Goal: Transaction & Acquisition: Obtain resource

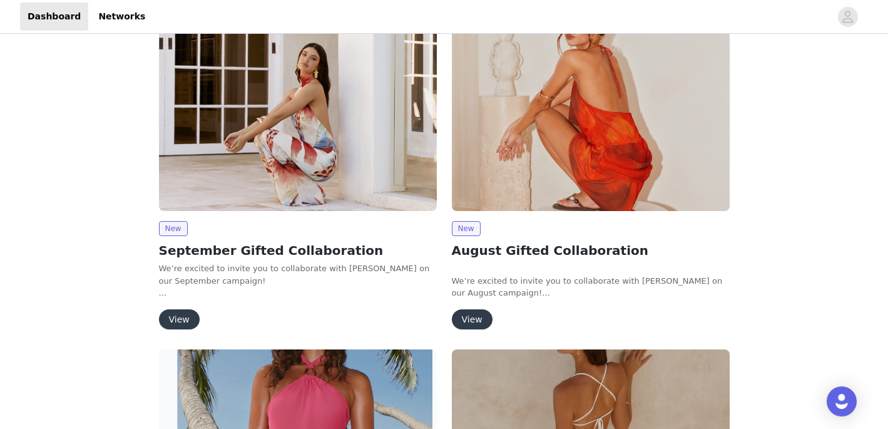
scroll to position [213, 0]
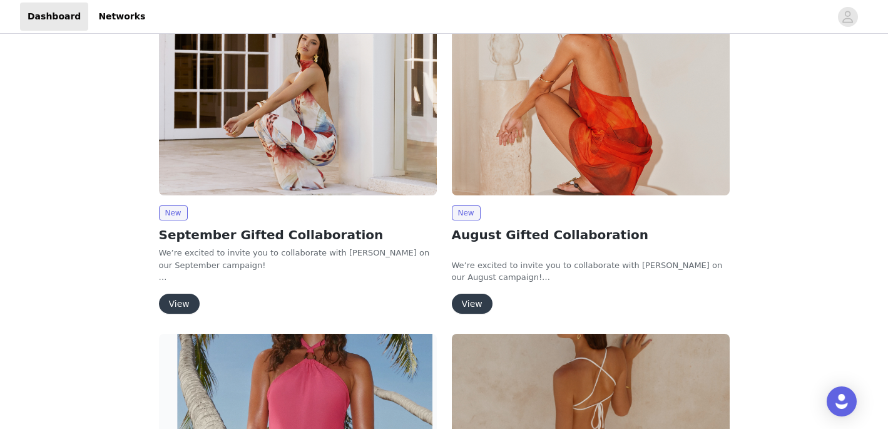
click at [180, 299] on button "View" at bounding box center [179, 303] width 41 height 20
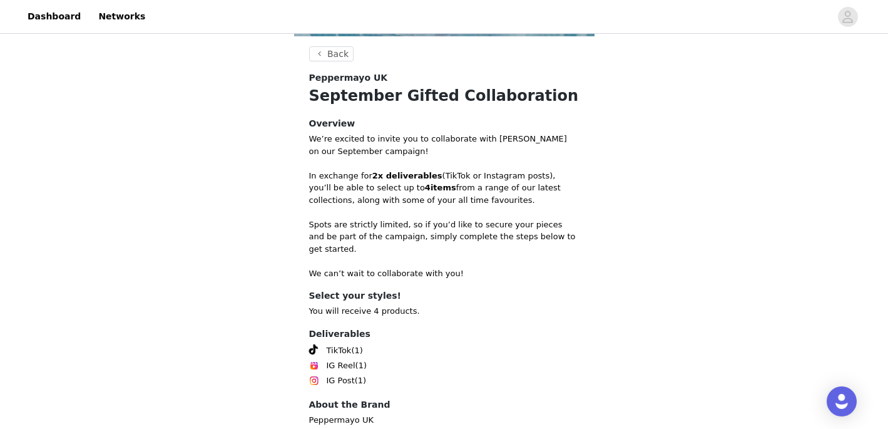
scroll to position [520, 0]
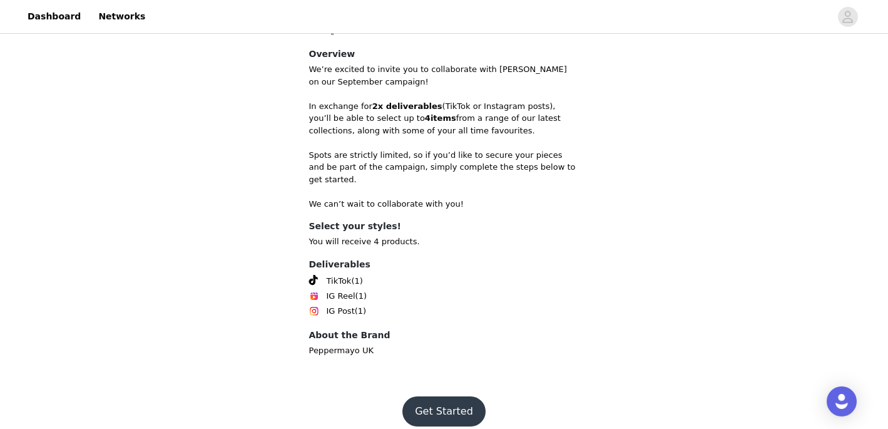
click at [462, 405] on button "Get Started" at bounding box center [443, 411] width 83 height 30
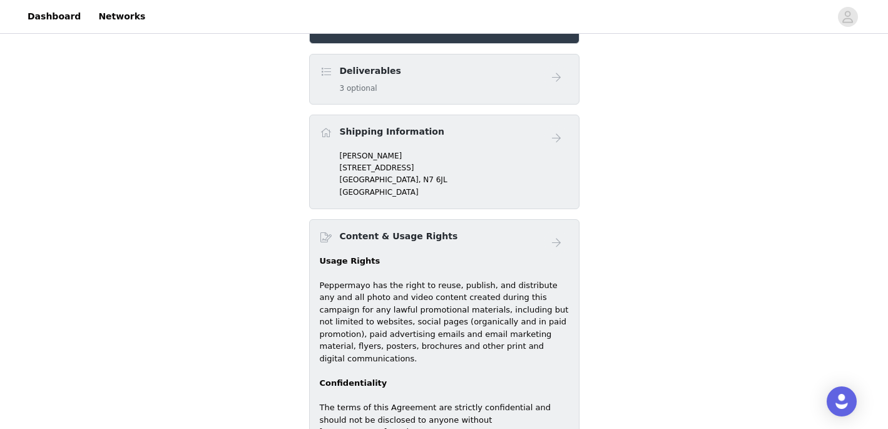
scroll to position [367, 0]
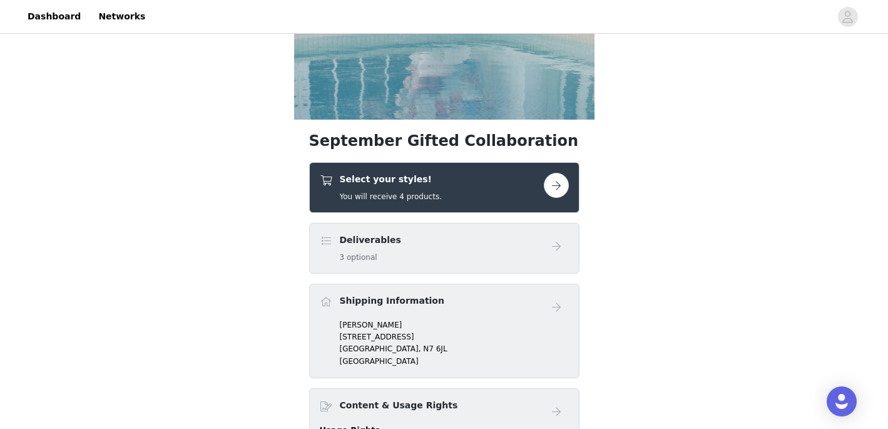
click at [487, 193] on div "Select your styles! You will receive 4 products." at bounding box center [432, 187] width 224 height 29
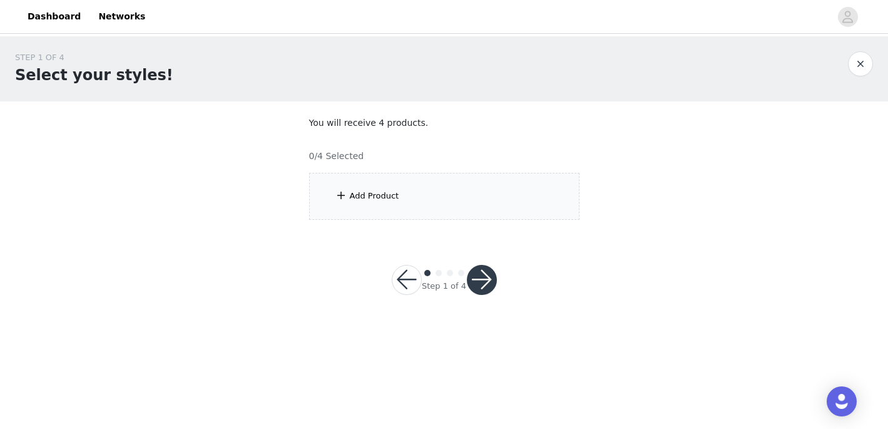
click at [438, 206] on div "Add Product" at bounding box center [444, 196] width 270 height 47
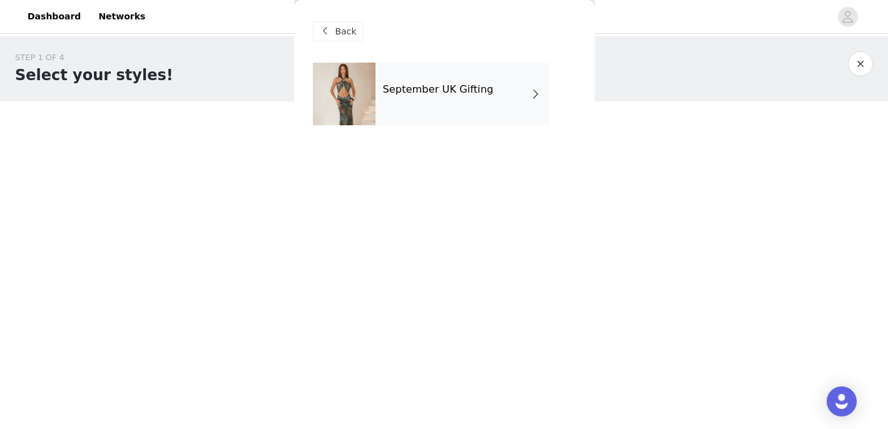
click at [470, 104] on div "September UK Gifting" at bounding box center [462, 94] width 174 height 63
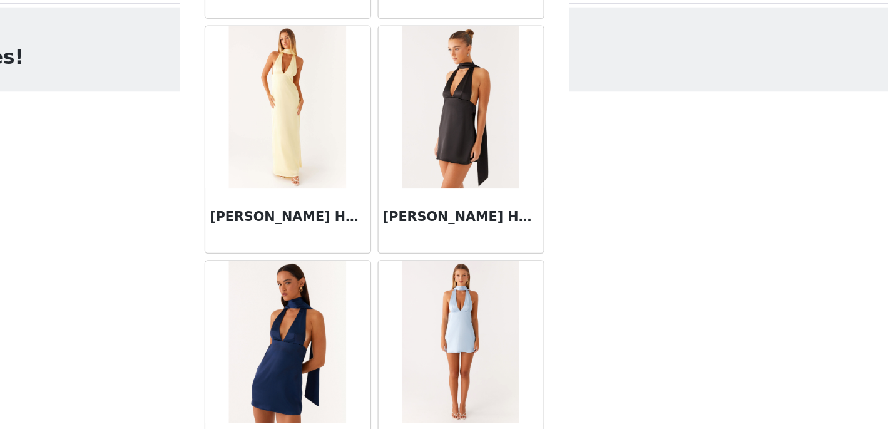
scroll to position [1486, 0]
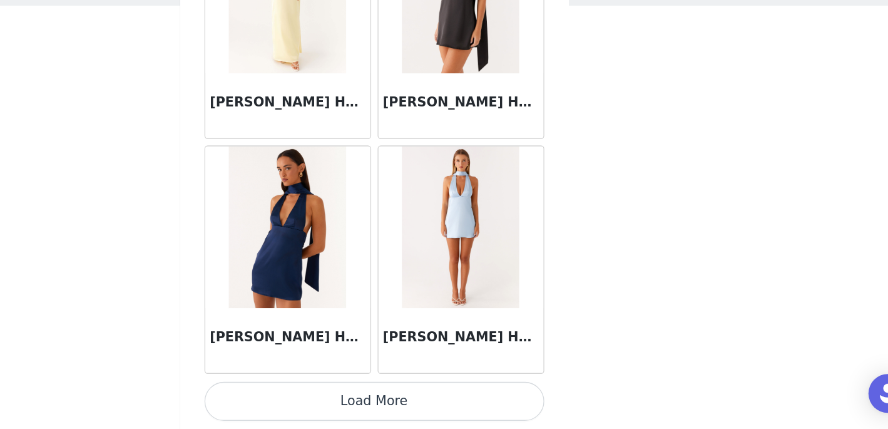
click at [499, 417] on button "Load More" at bounding box center [444, 407] width 263 height 30
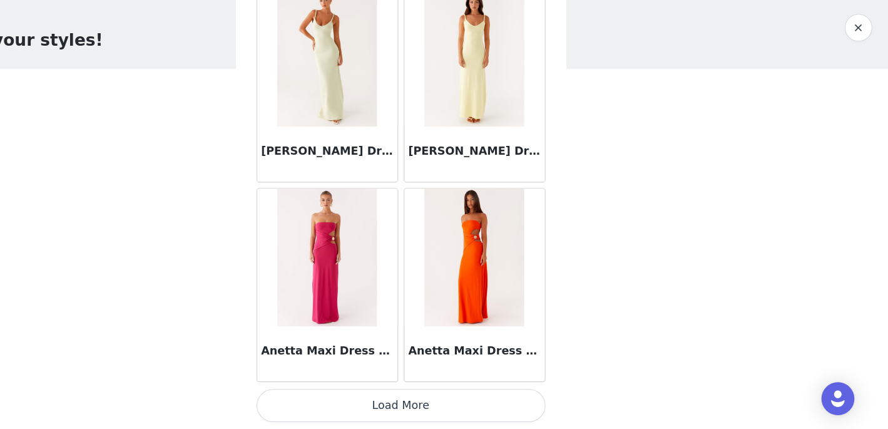
click at [494, 403] on button "Load More" at bounding box center [444, 407] width 263 height 30
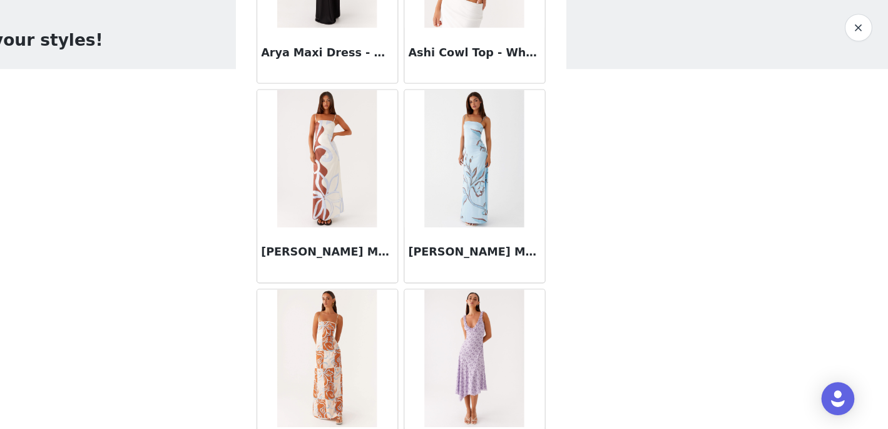
scroll to position [5114, 0]
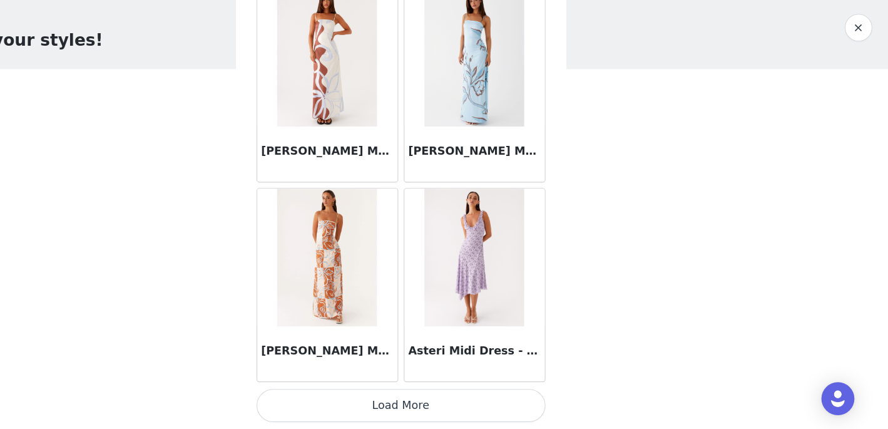
click at [489, 414] on button "Load More" at bounding box center [444, 407] width 263 height 30
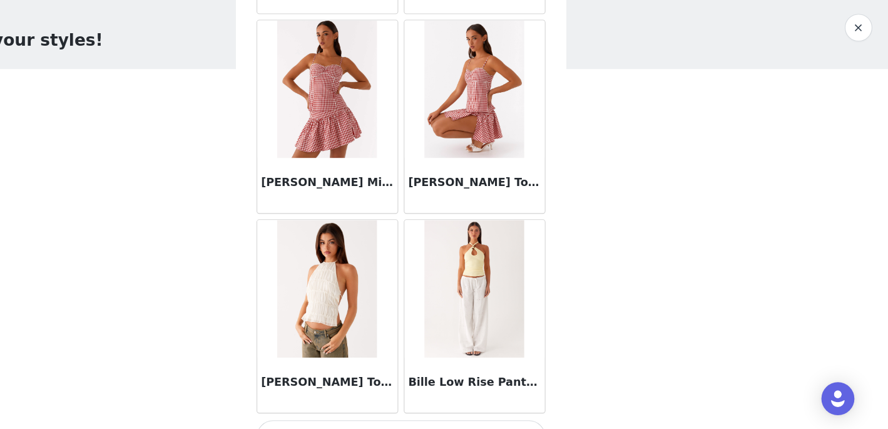
scroll to position [6928, 0]
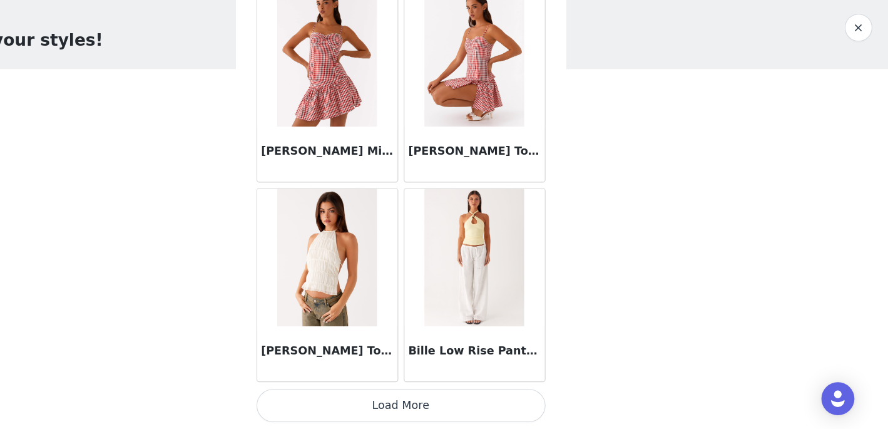
click at [482, 402] on button "Load More" at bounding box center [444, 407] width 263 height 30
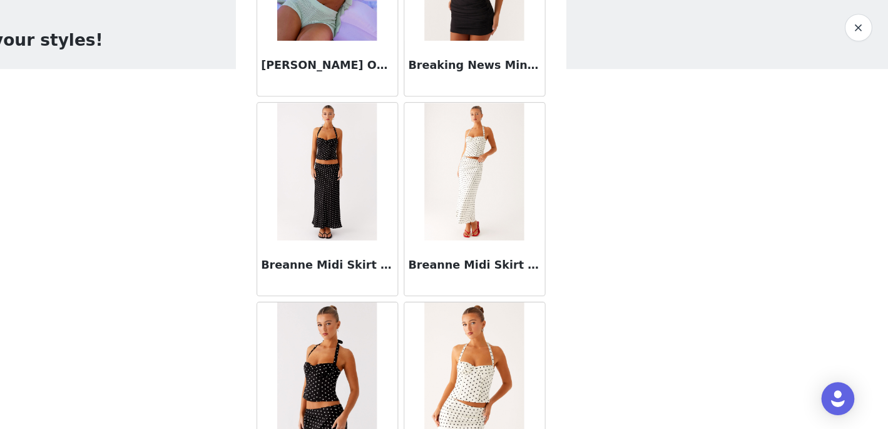
scroll to position [8099, 0]
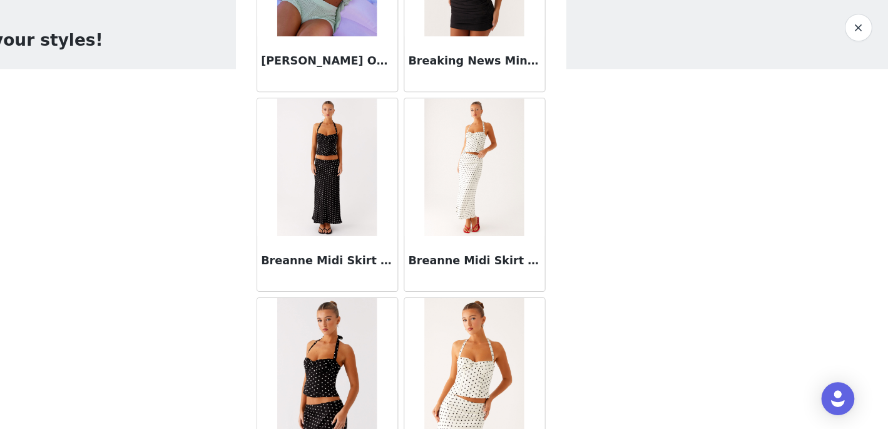
click at [393, 264] on div "Breanne Midi Skirt - Black Polka Dot" at bounding box center [377, 278] width 128 height 50
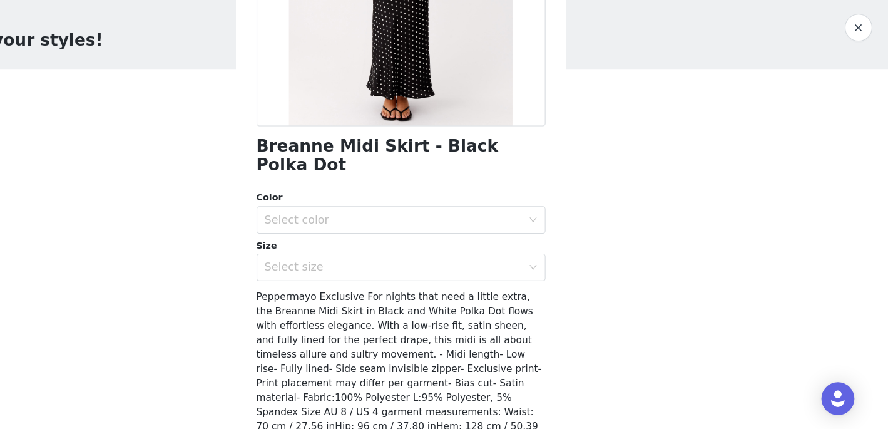
scroll to position [218, 0]
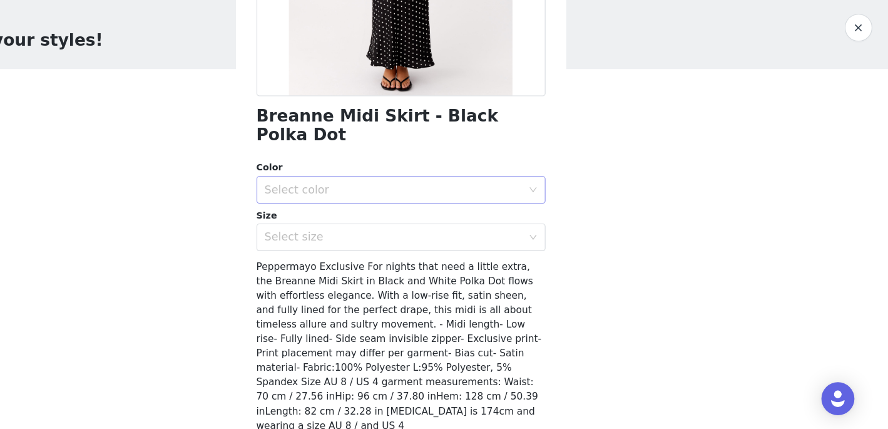
click at [430, 205] on div "Select color" at bounding box center [437, 211] width 234 height 13
click at [430, 216] on li "Black Polka Dot" at bounding box center [444, 221] width 263 height 20
click at [431, 248] on div "Select size" at bounding box center [437, 254] width 234 height 13
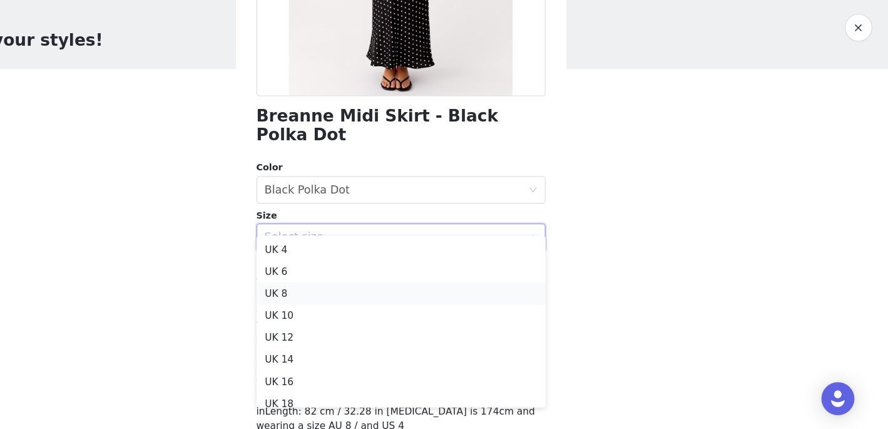
click at [425, 303] on li "UK 8" at bounding box center [444, 305] width 263 height 20
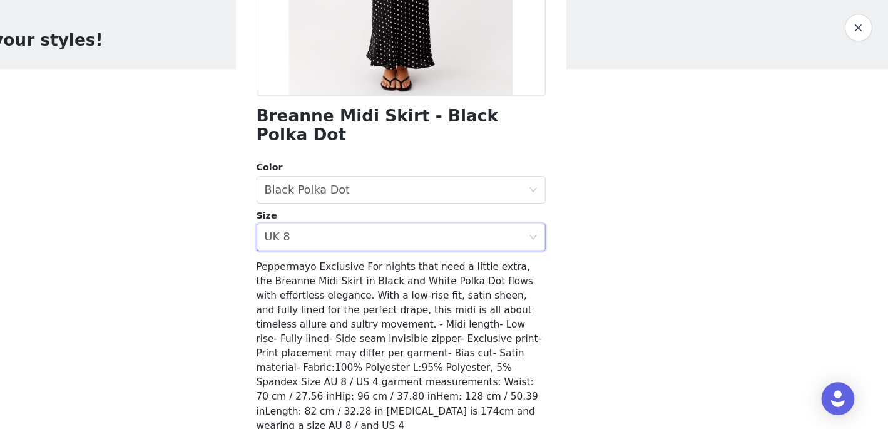
scroll to position [244, 0]
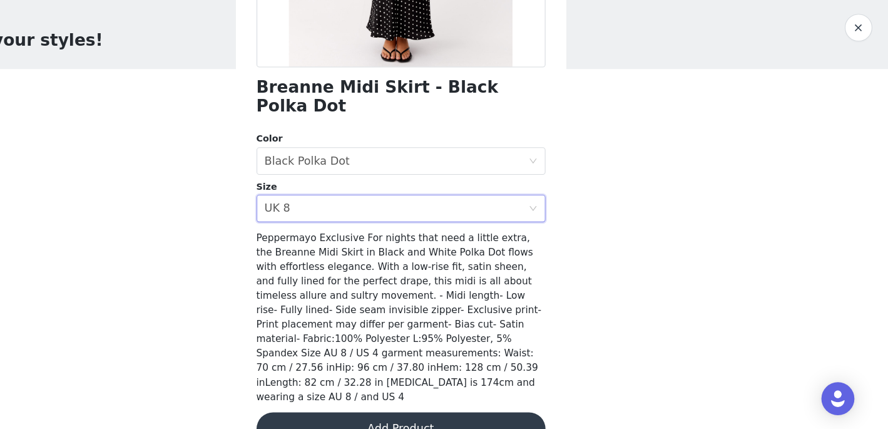
click at [429, 414] on button "Add Product" at bounding box center [444, 429] width 263 height 30
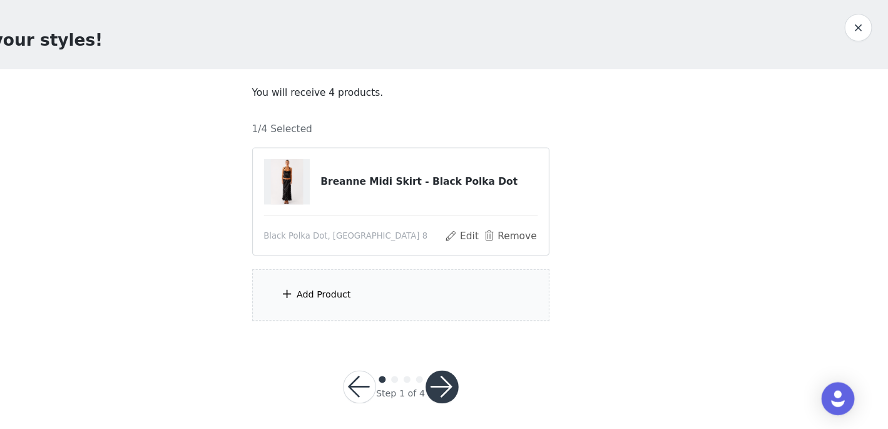
click at [386, 303] on div "Add Product" at bounding box center [374, 306] width 49 height 13
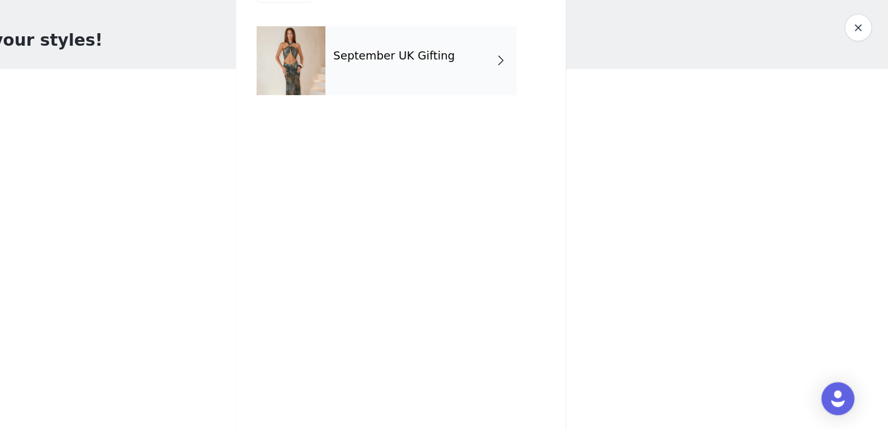
click at [443, 130] on div "September UK Gifting" at bounding box center [444, 103] width 263 height 81
click at [443, 97] on div "September UK Gifting" at bounding box center [462, 94] width 174 height 63
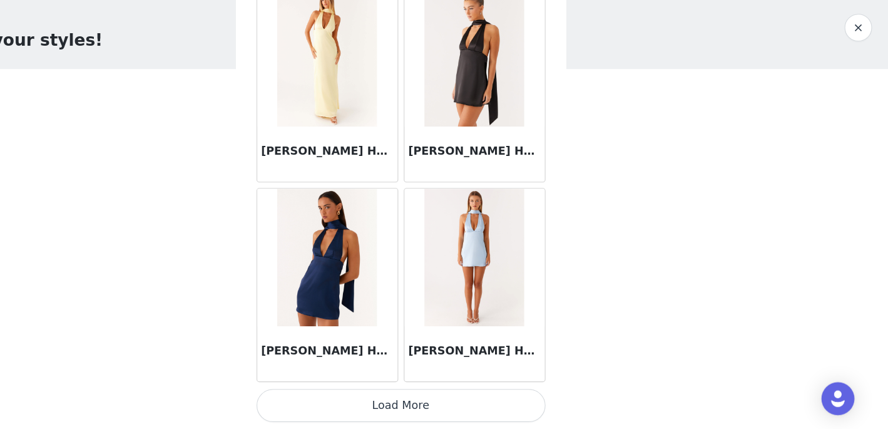
scroll to position [6, 0]
click at [442, 419] on button "Load More" at bounding box center [444, 407] width 263 height 30
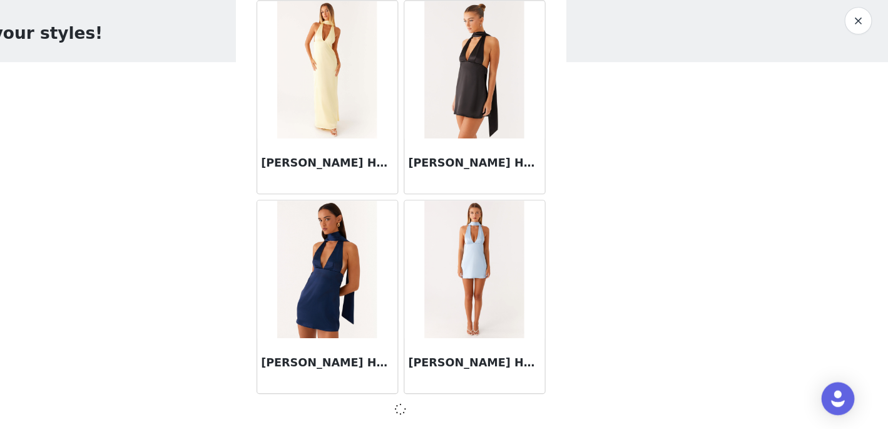
scroll to position [1480, 0]
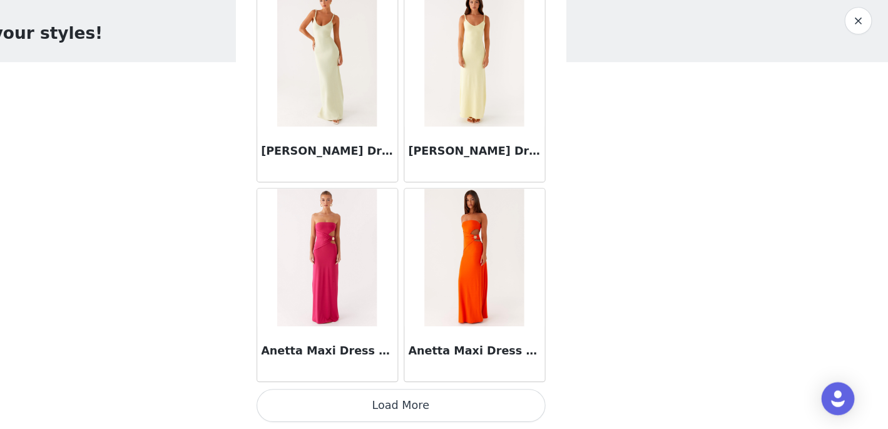
click at [437, 413] on button "Load More" at bounding box center [444, 407] width 263 height 30
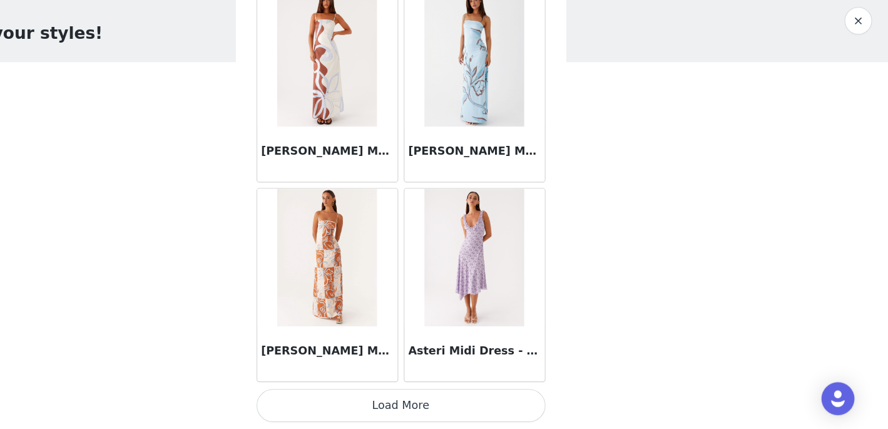
click at [450, 405] on button "Load More" at bounding box center [444, 407] width 263 height 30
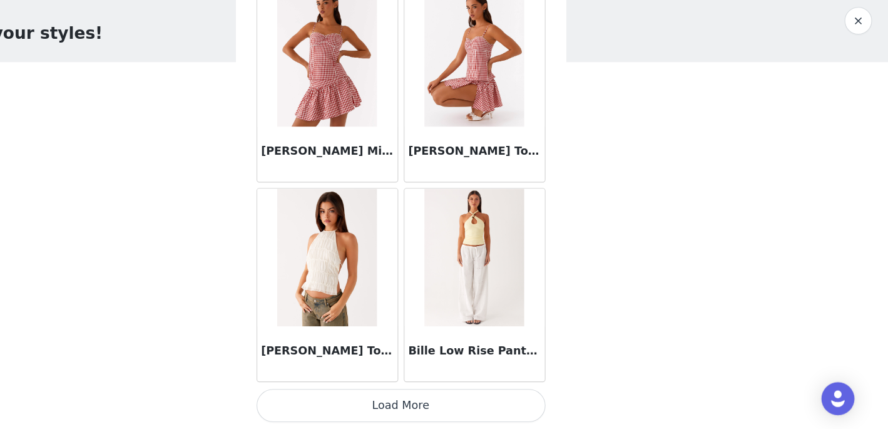
click at [465, 418] on button "Load More" at bounding box center [444, 407] width 263 height 30
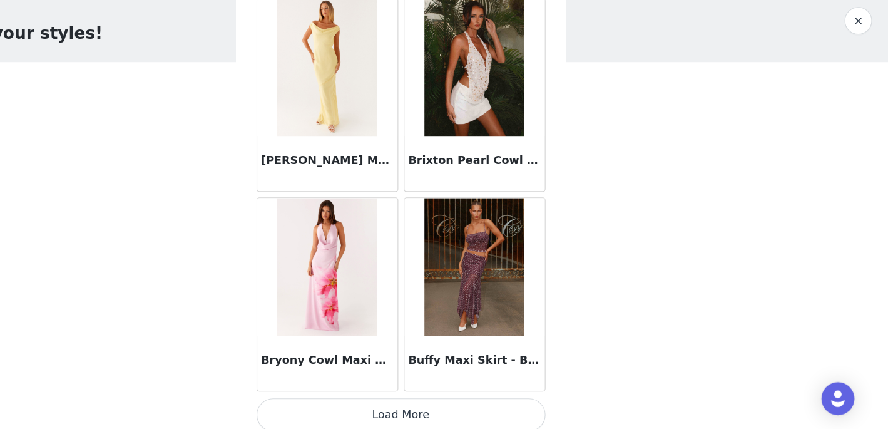
scroll to position [8742, 0]
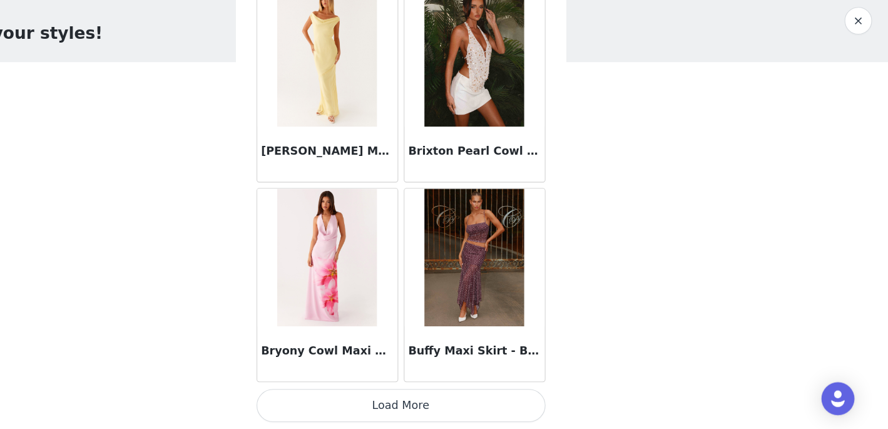
click at [462, 411] on button "Load More" at bounding box center [444, 407] width 263 height 30
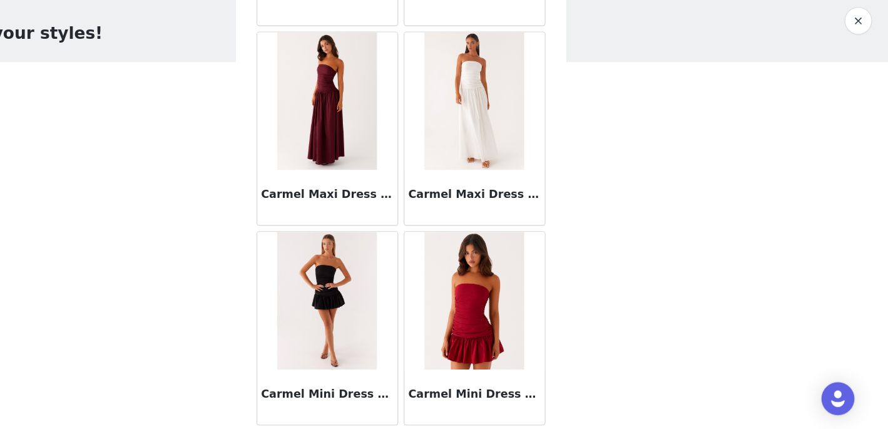
scroll to position [10557, 0]
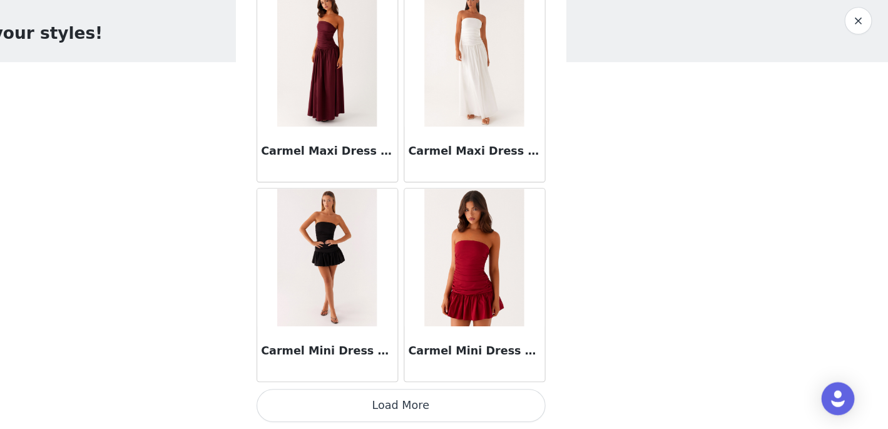
click at [465, 410] on button "Load More" at bounding box center [444, 407] width 263 height 30
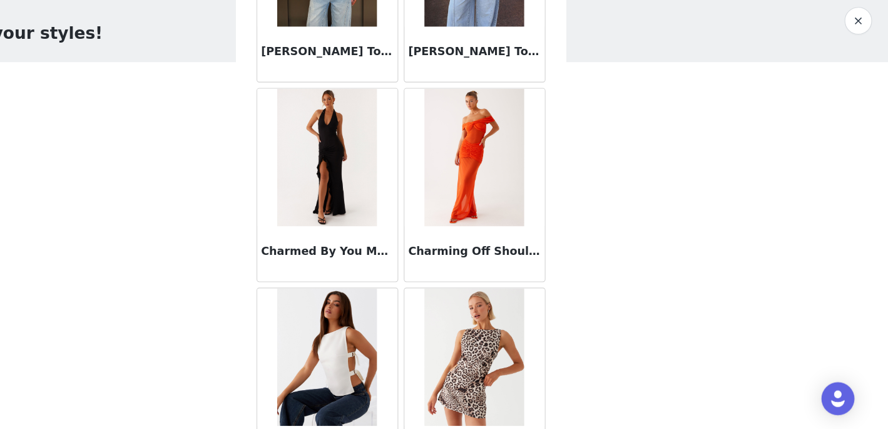
scroll to position [12371, 0]
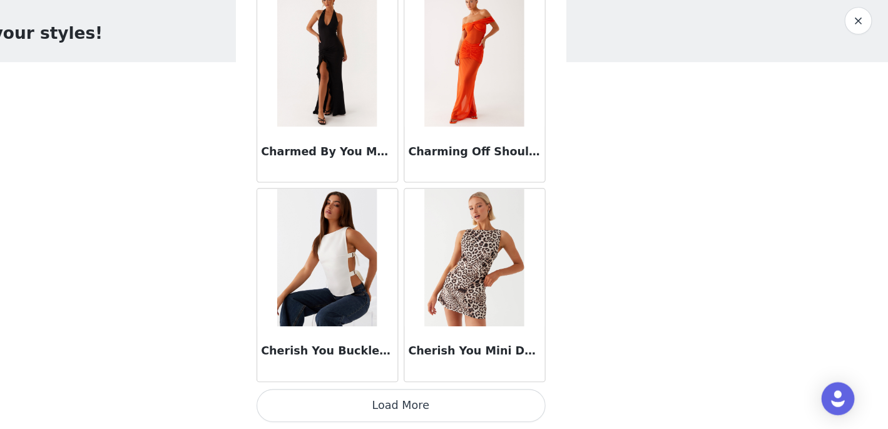
click at [464, 416] on button "Load More" at bounding box center [444, 407] width 263 height 30
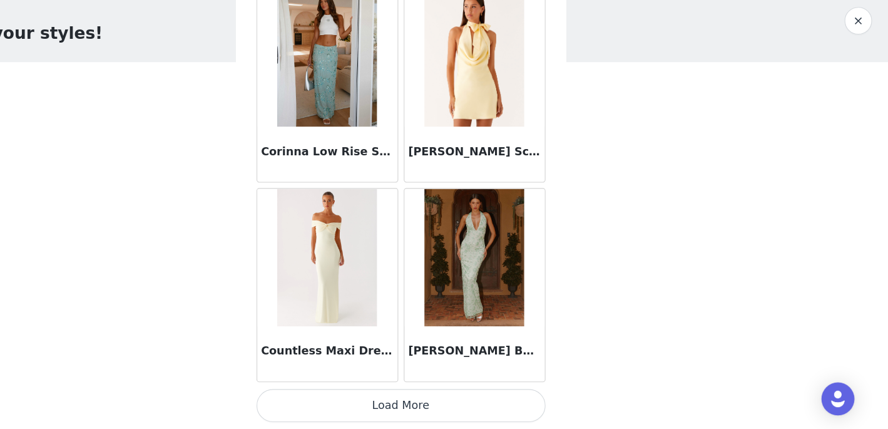
scroll to position [6, 0]
click at [454, 415] on button "Load More" at bounding box center [444, 407] width 263 height 30
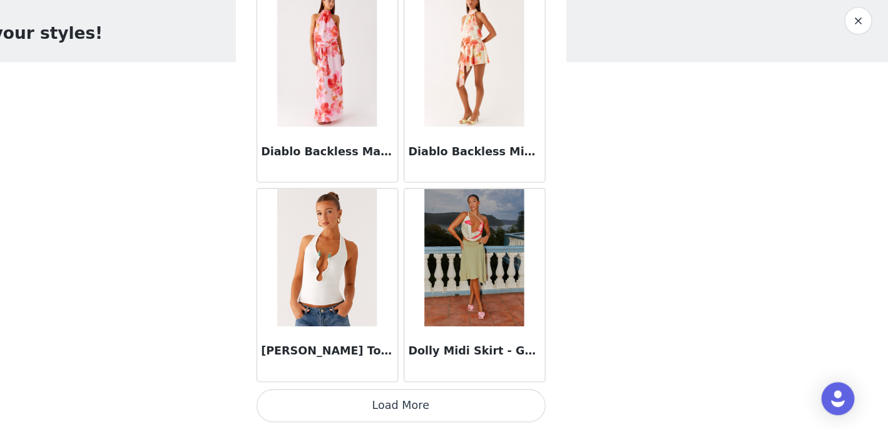
scroll to position [15999, 0]
click at [445, 407] on button "Load More" at bounding box center [444, 408] width 263 height 30
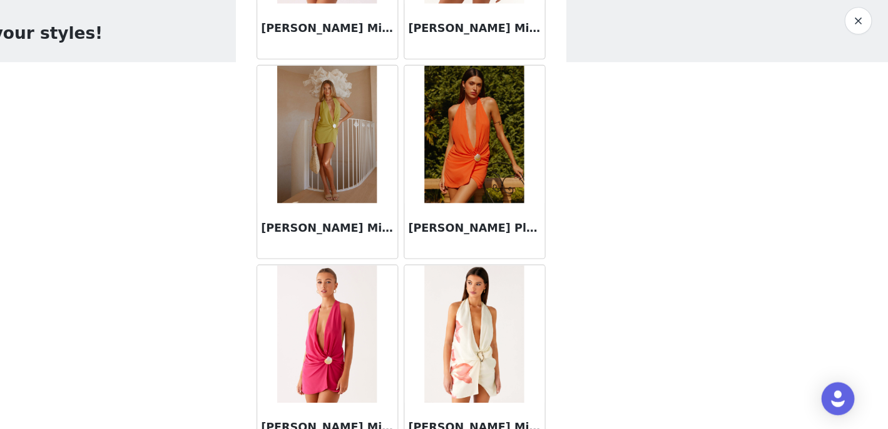
scroll to position [17813, 0]
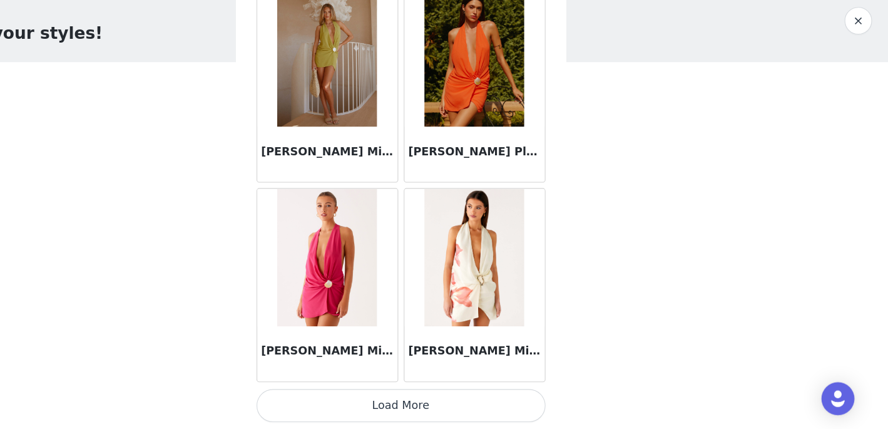
click at [492, 410] on button "Load More" at bounding box center [444, 407] width 263 height 30
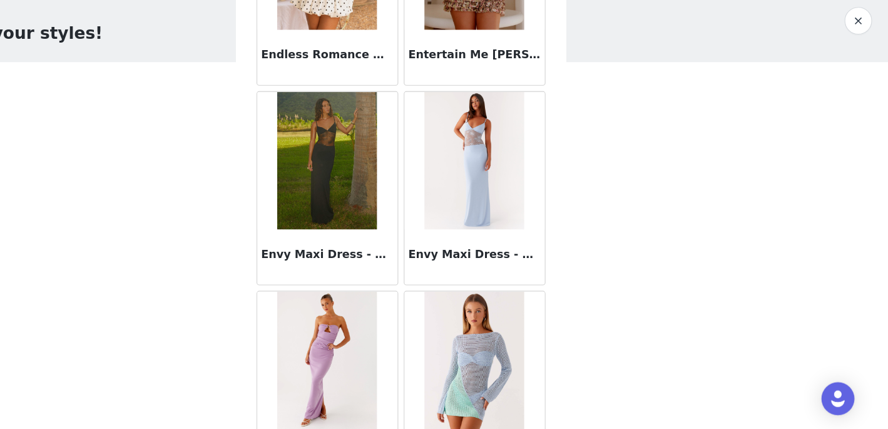
scroll to position [19628, 0]
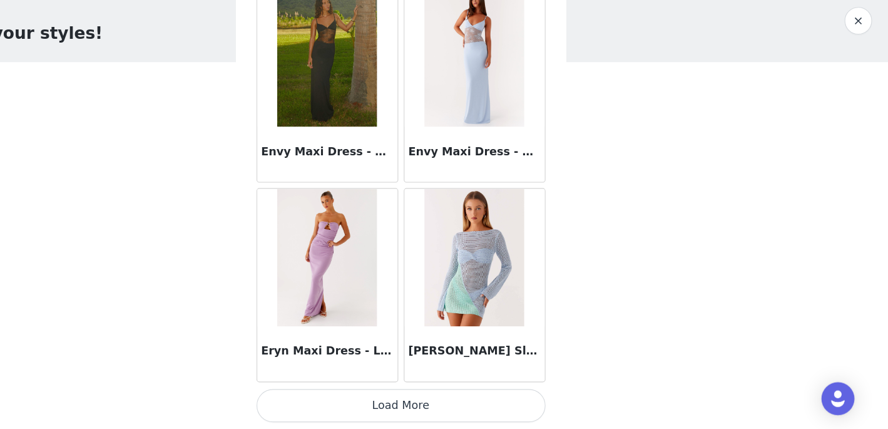
click at [490, 408] on button "Load More" at bounding box center [444, 407] width 263 height 30
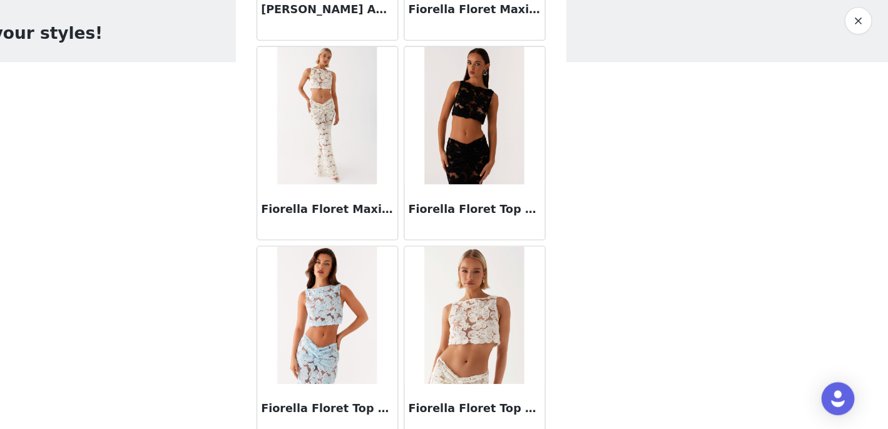
scroll to position [21442, 0]
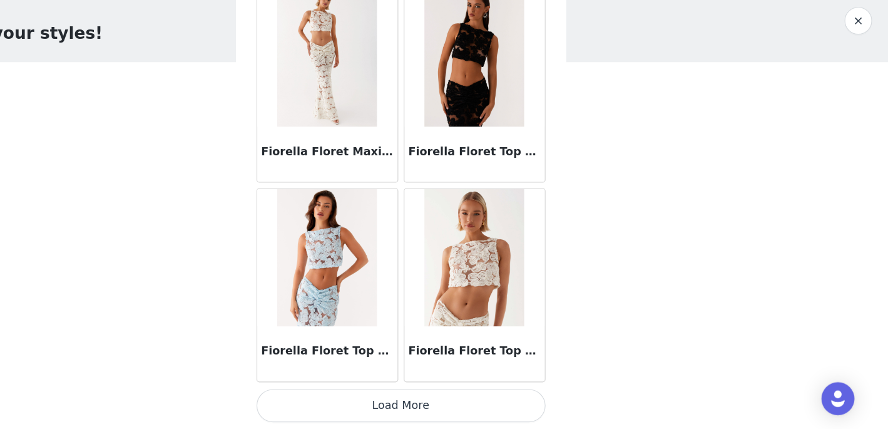
click at [475, 404] on button "Load More" at bounding box center [444, 407] width 263 height 30
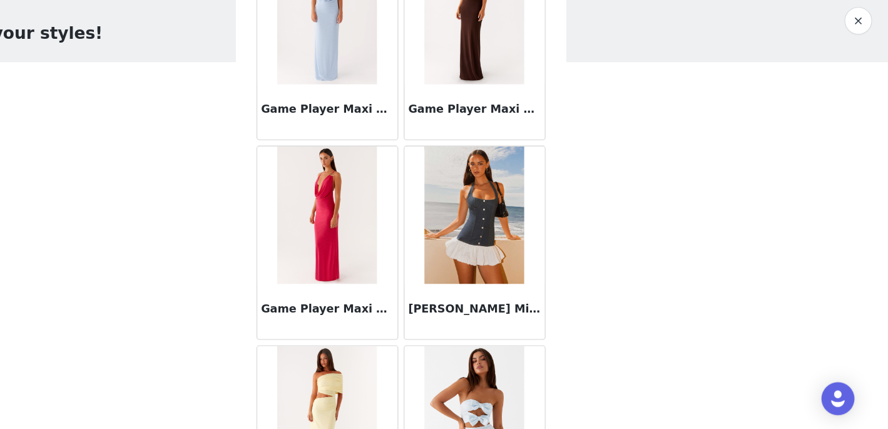
scroll to position [23256, 0]
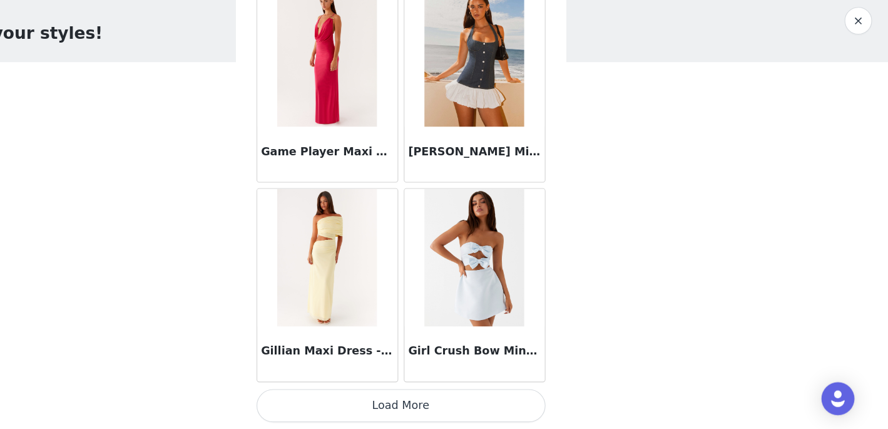
click at [445, 411] on button "Load More" at bounding box center [444, 407] width 263 height 30
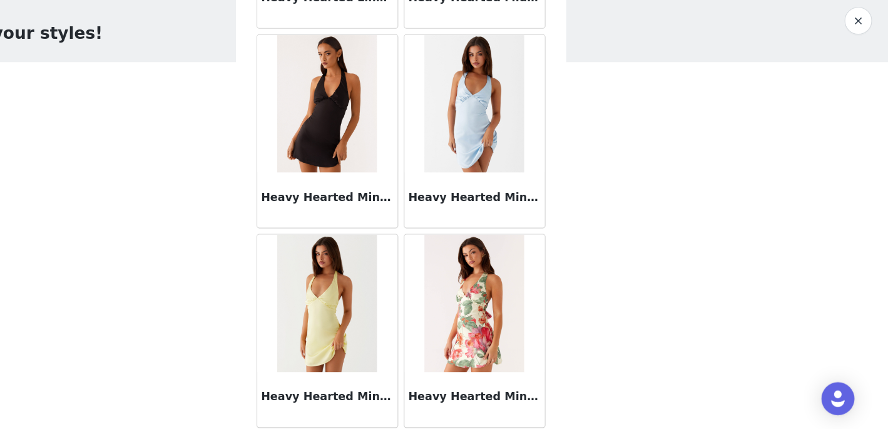
scroll to position [25070, 0]
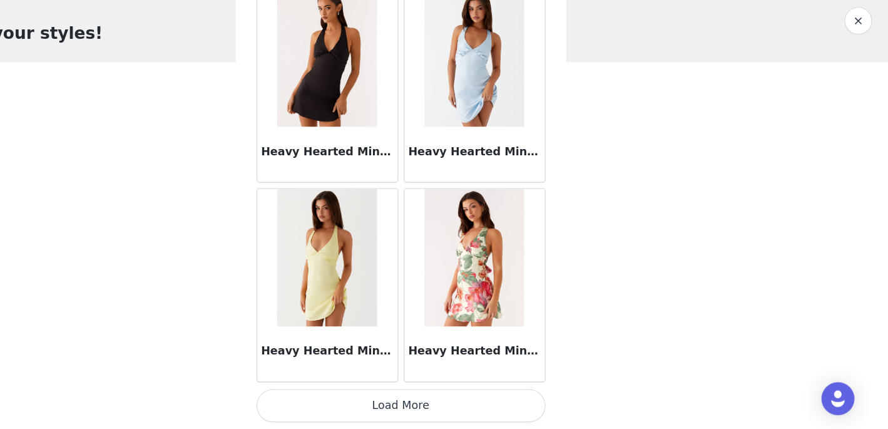
click at [449, 407] on button "Load More" at bounding box center [444, 407] width 263 height 30
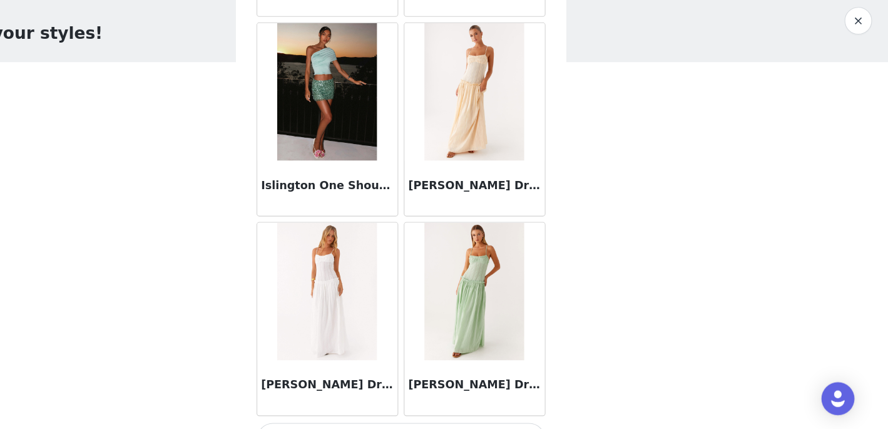
scroll to position [26884, 0]
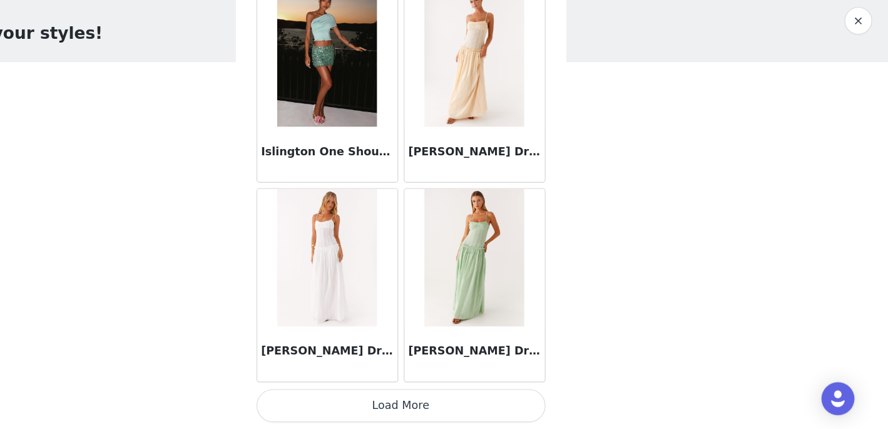
click at [465, 403] on button "Load More" at bounding box center [444, 407] width 263 height 30
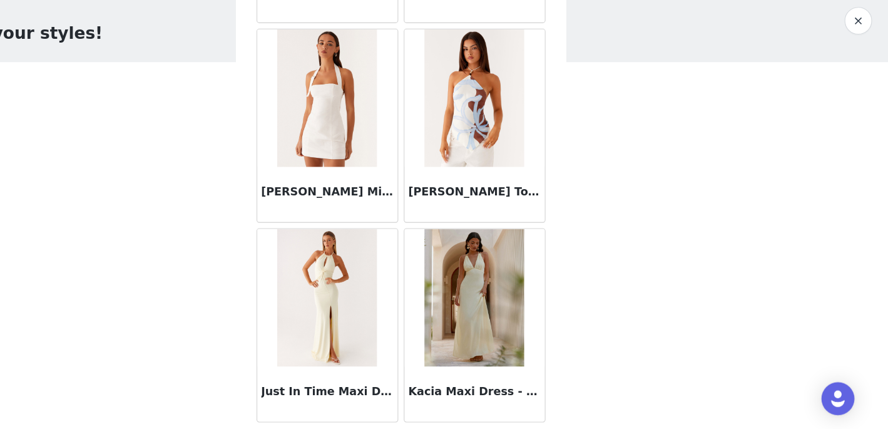
scroll to position [28699, 0]
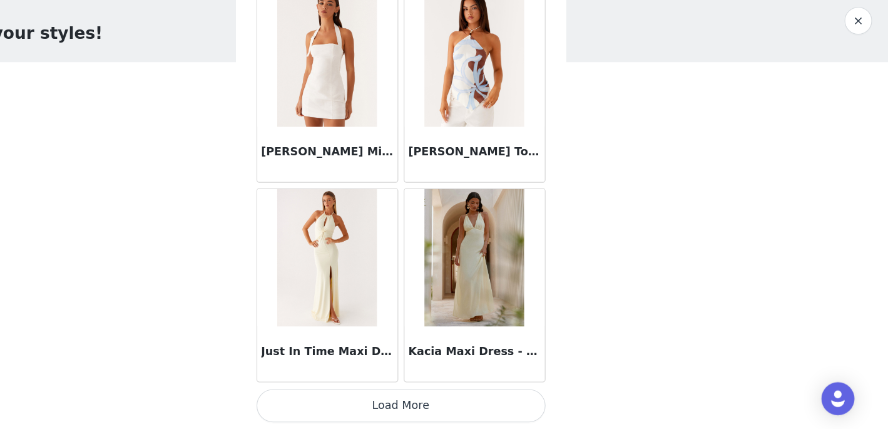
click at [452, 408] on button "Load More" at bounding box center [444, 407] width 263 height 30
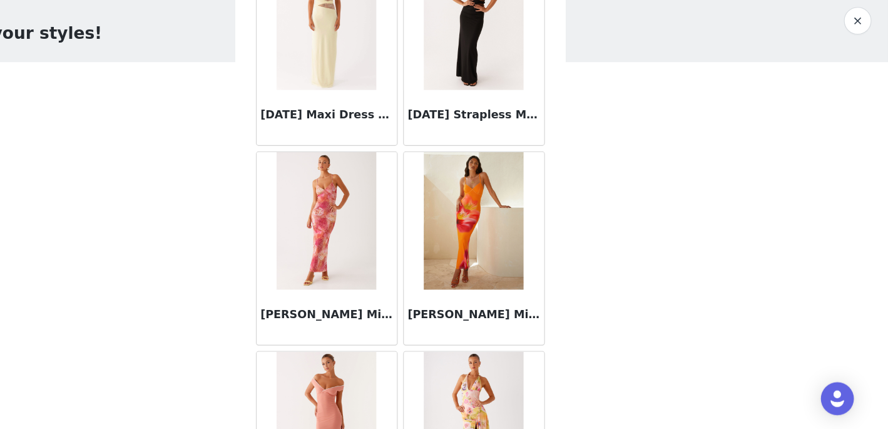
scroll to position [30513, 0]
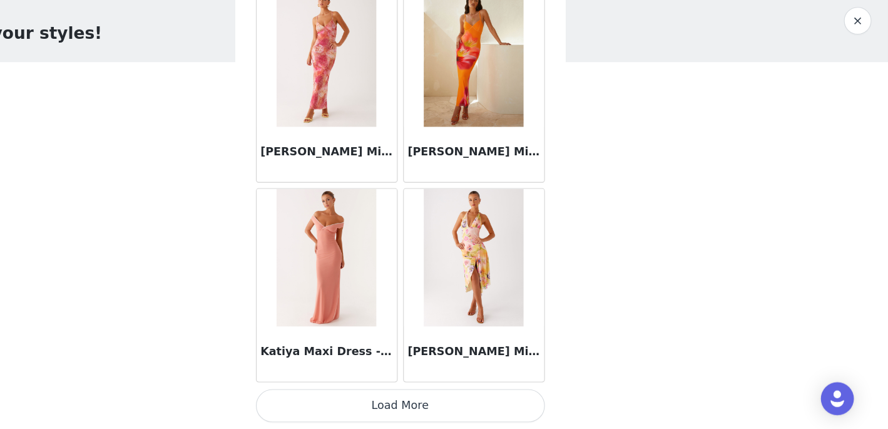
click at [433, 408] on button "Load More" at bounding box center [444, 407] width 263 height 30
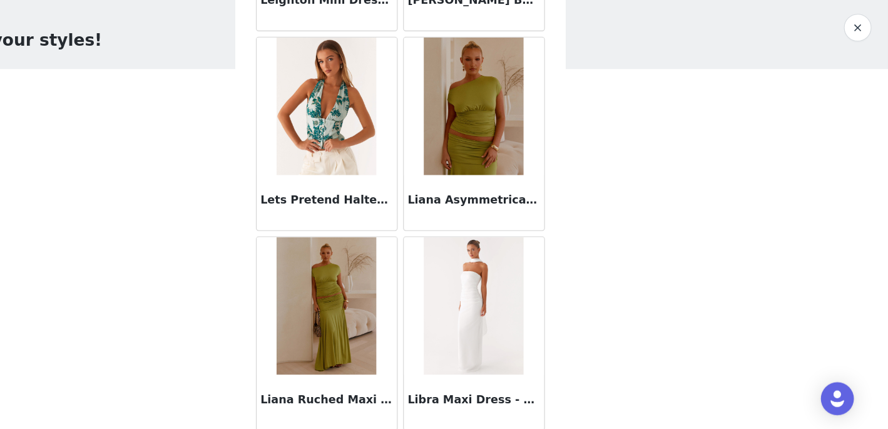
scroll to position [32327, 0]
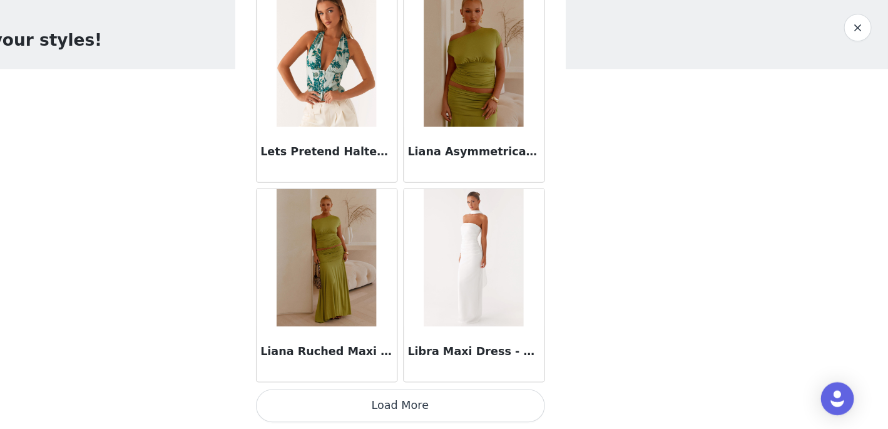
click at [432, 407] on button "Load More" at bounding box center [444, 407] width 263 height 30
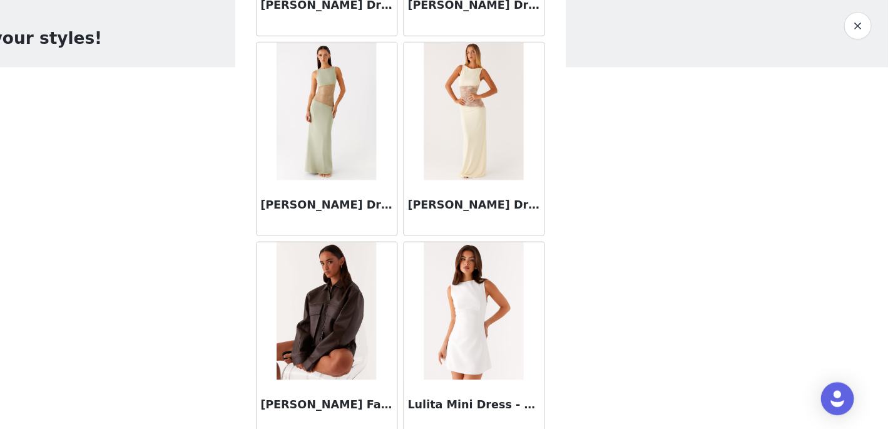
scroll to position [34141, 0]
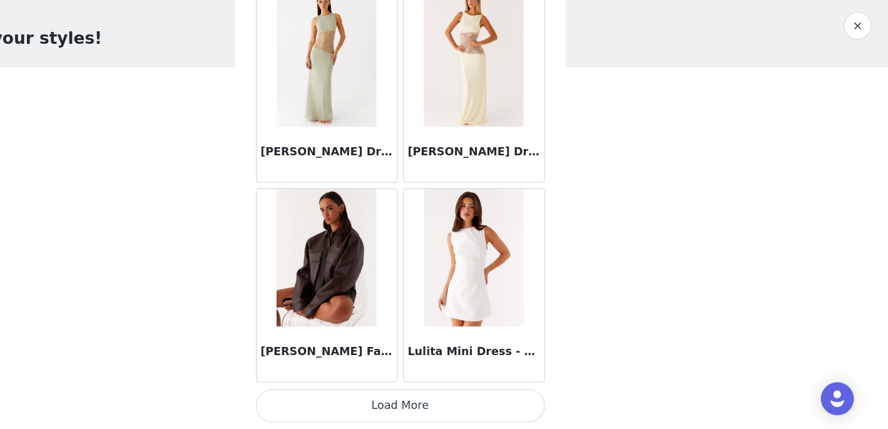
click at [432, 409] on button "Load More" at bounding box center [444, 407] width 263 height 30
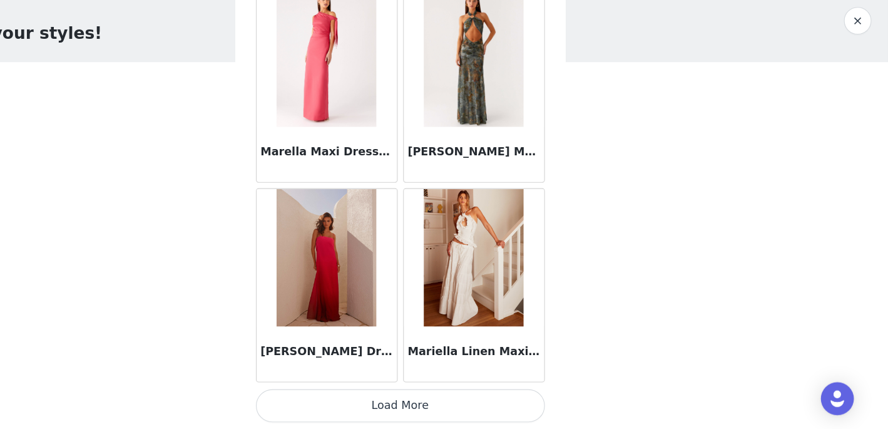
scroll to position [6, 0]
click at [459, 415] on button "Load More" at bounding box center [444, 407] width 263 height 30
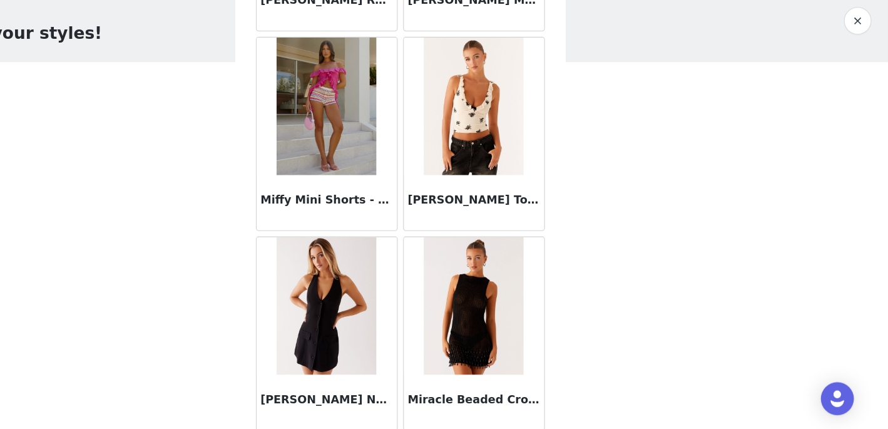
scroll to position [37769, 0]
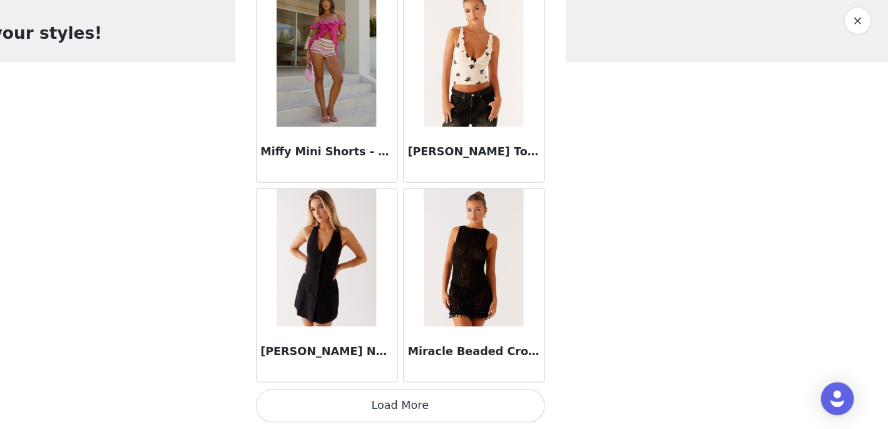
click at [447, 407] on button "Load More" at bounding box center [444, 407] width 263 height 30
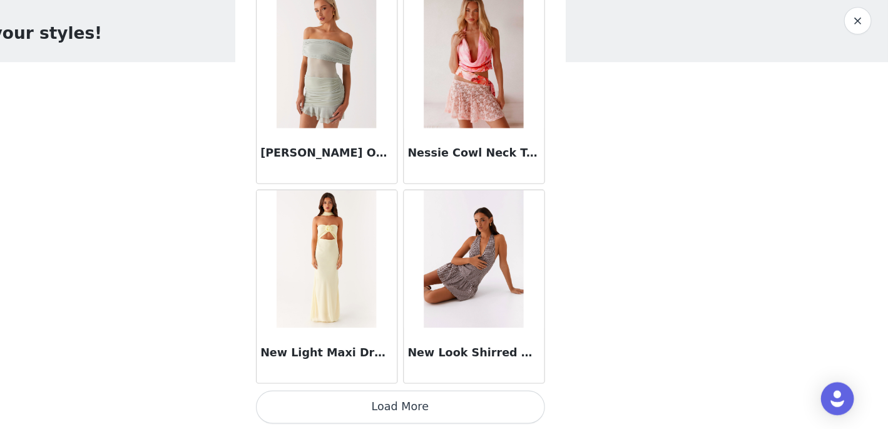
scroll to position [39584, 0]
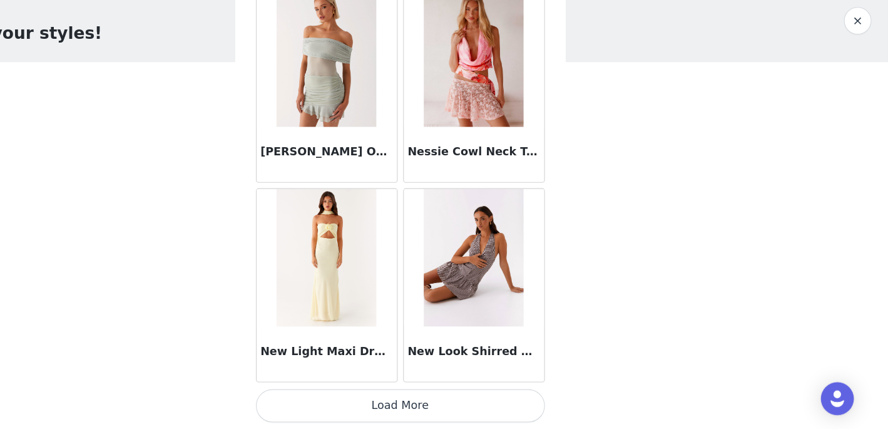
click at [437, 412] on button "Load More" at bounding box center [444, 407] width 263 height 30
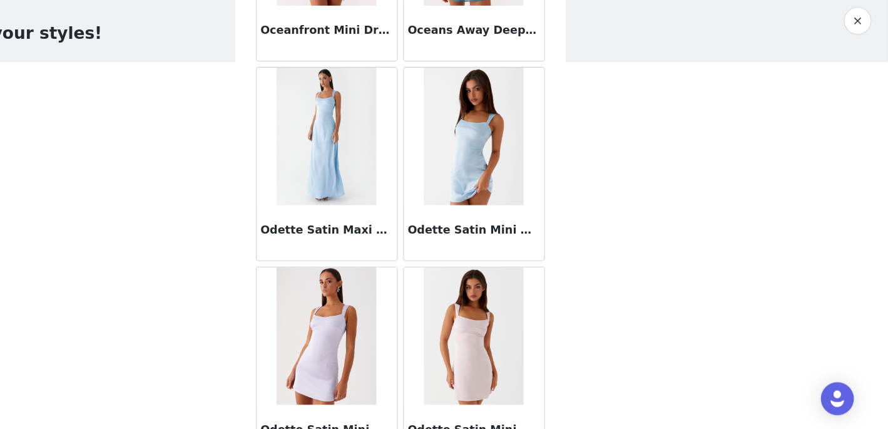
scroll to position [41398, 0]
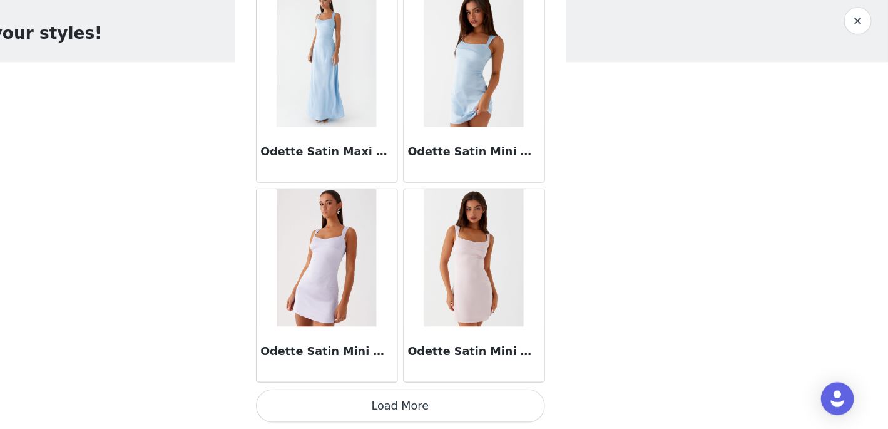
click at [449, 407] on button "Load More" at bounding box center [444, 407] width 263 height 30
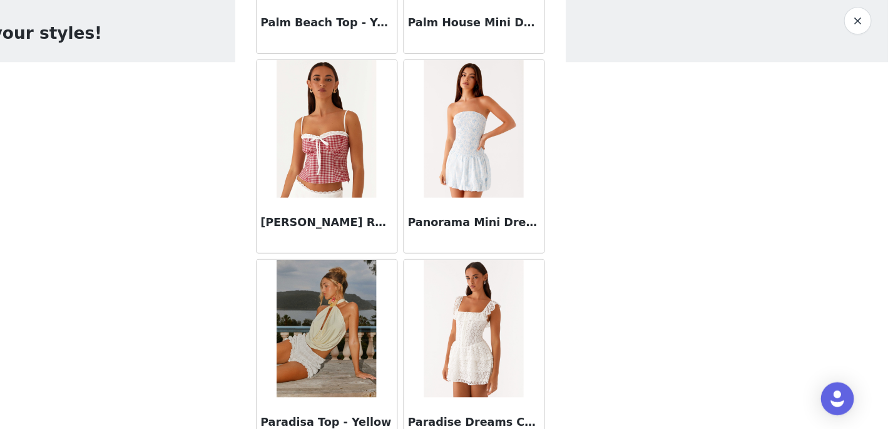
scroll to position [43212, 0]
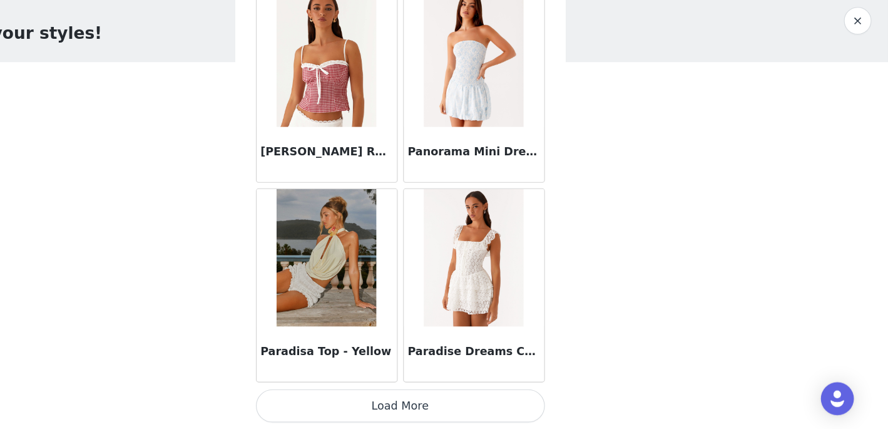
click at [452, 405] on button "Load More" at bounding box center [444, 407] width 263 height 30
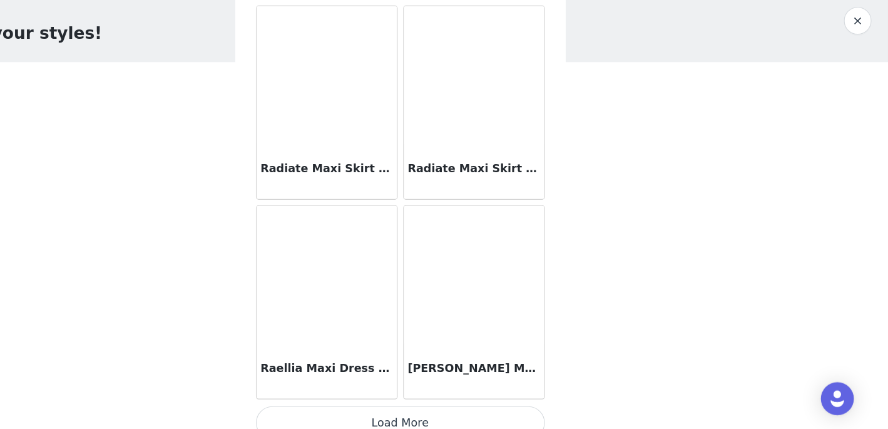
scroll to position [45026, 0]
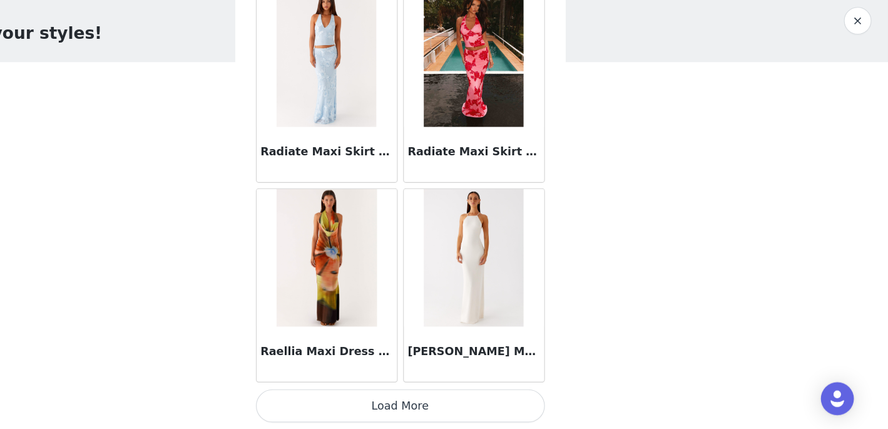
click at [524, 410] on button "Load More" at bounding box center [444, 407] width 263 height 30
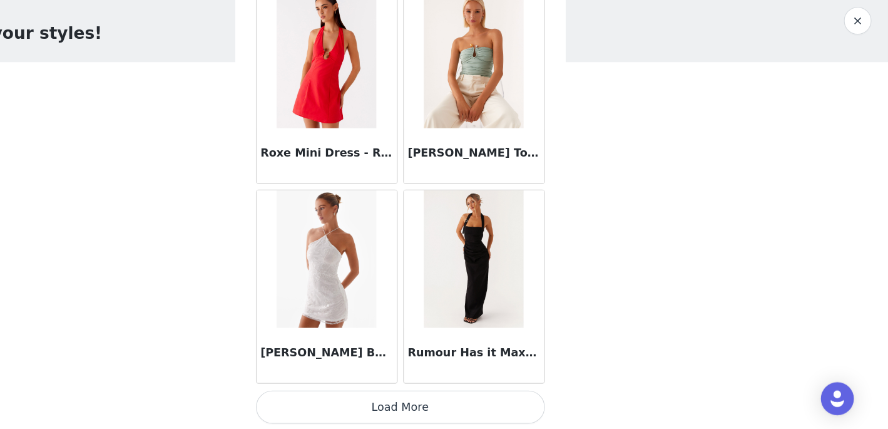
scroll to position [46840, 0]
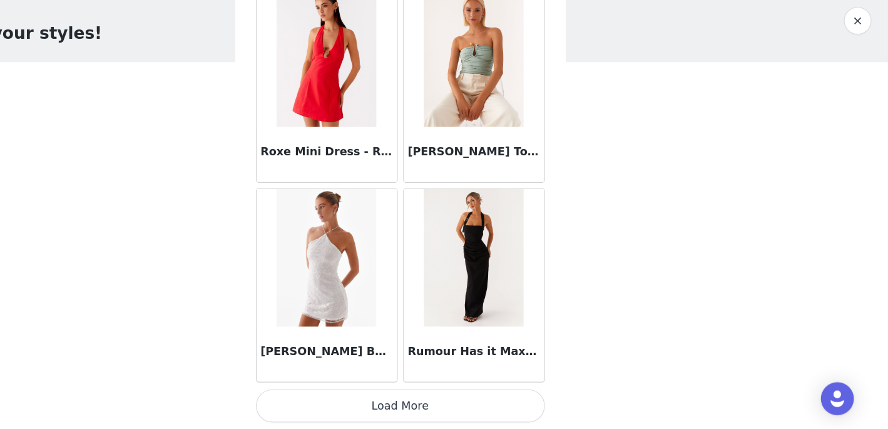
click at [497, 412] on button "Load More" at bounding box center [444, 407] width 263 height 30
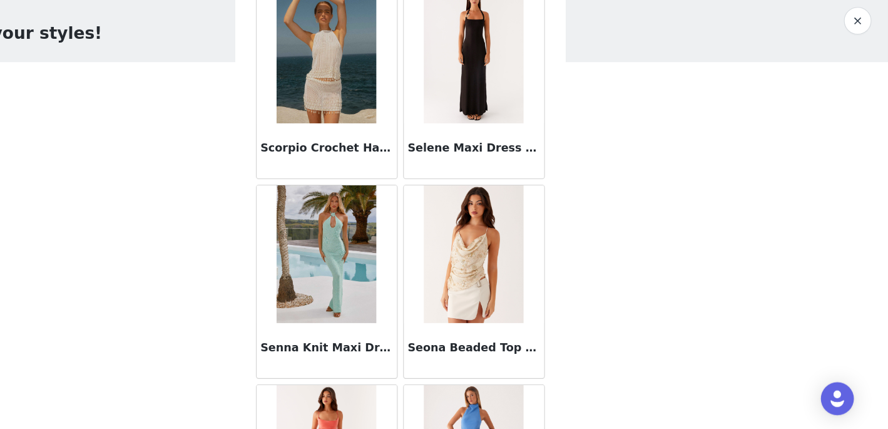
scroll to position [48655, 0]
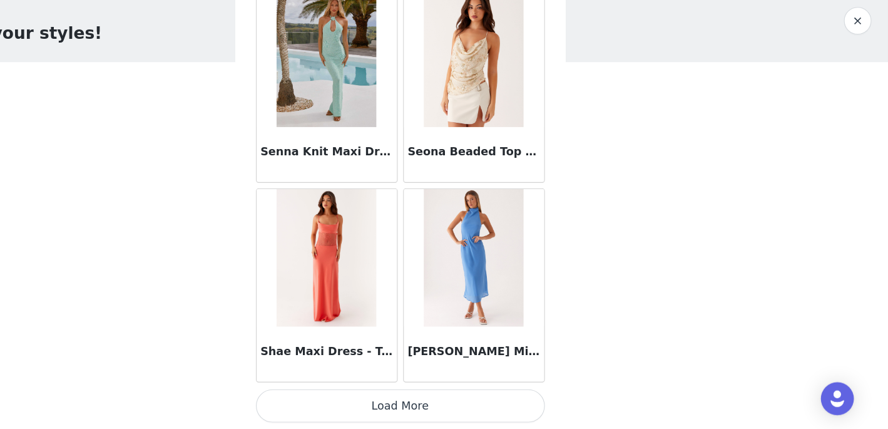
click at [439, 414] on button "Load More" at bounding box center [444, 407] width 263 height 30
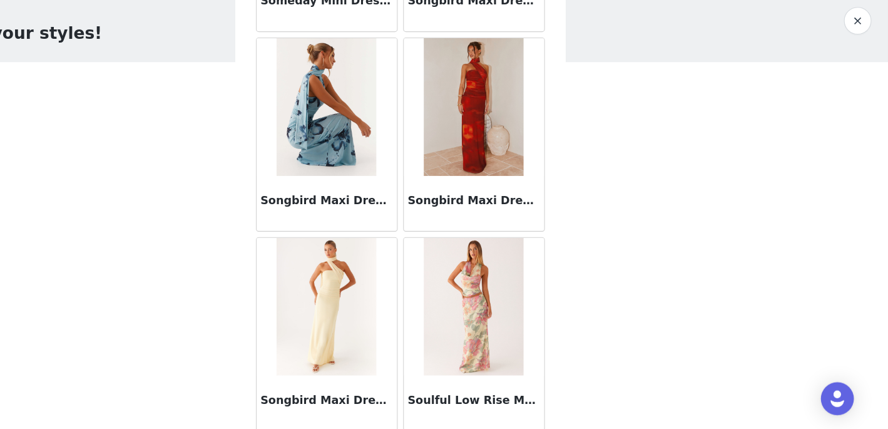
scroll to position [50469, 0]
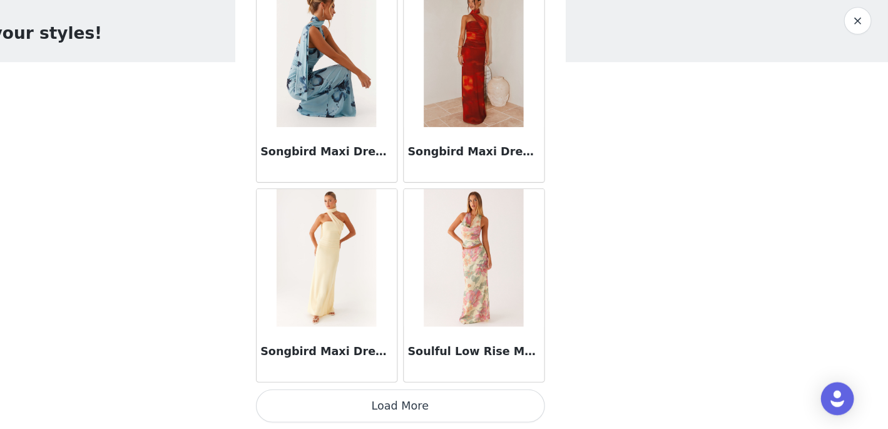
click at [449, 412] on button "Load More" at bounding box center [444, 407] width 263 height 30
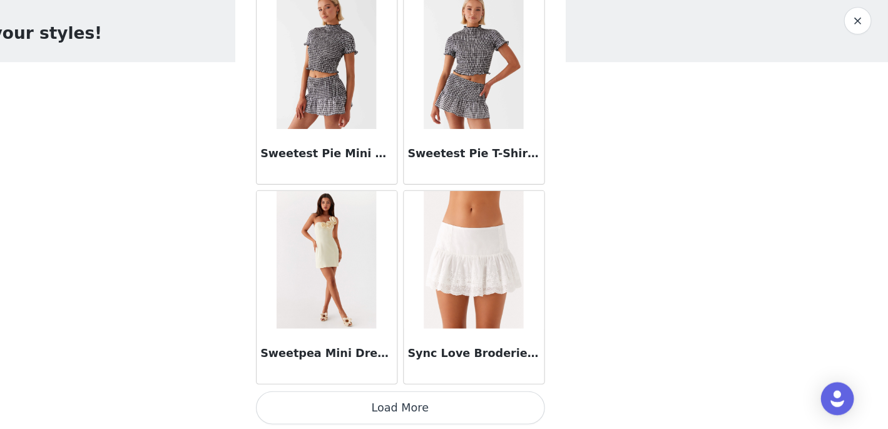
scroll to position [52283, 0]
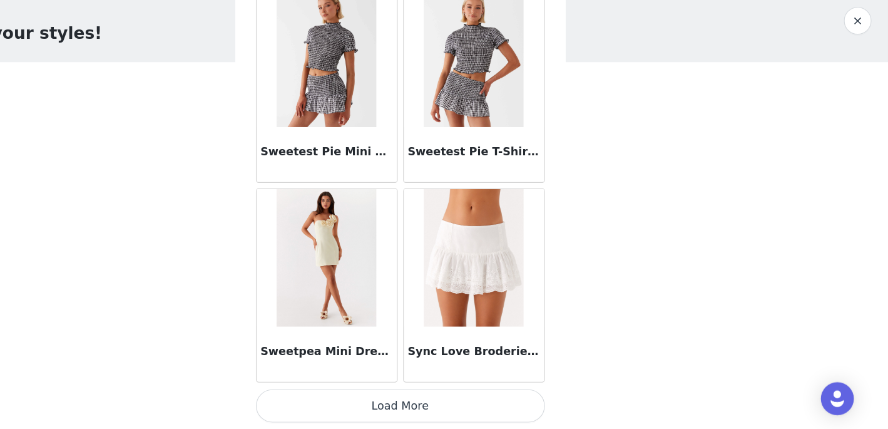
click at [444, 412] on button "Load More" at bounding box center [444, 407] width 263 height 30
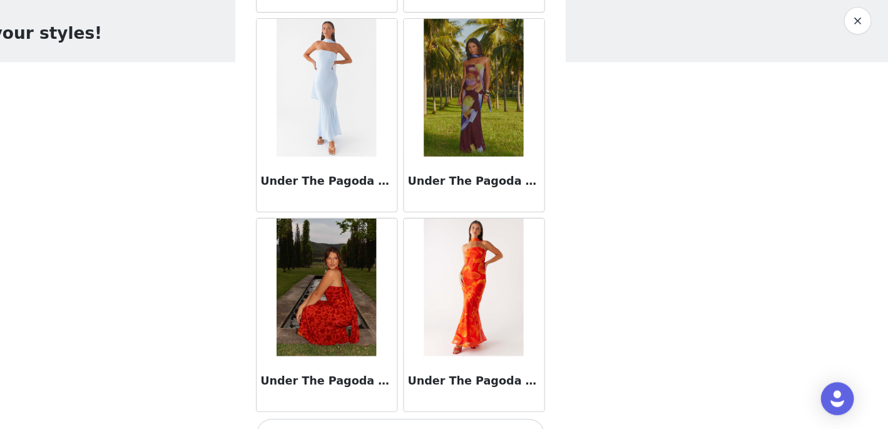
scroll to position [54097, 0]
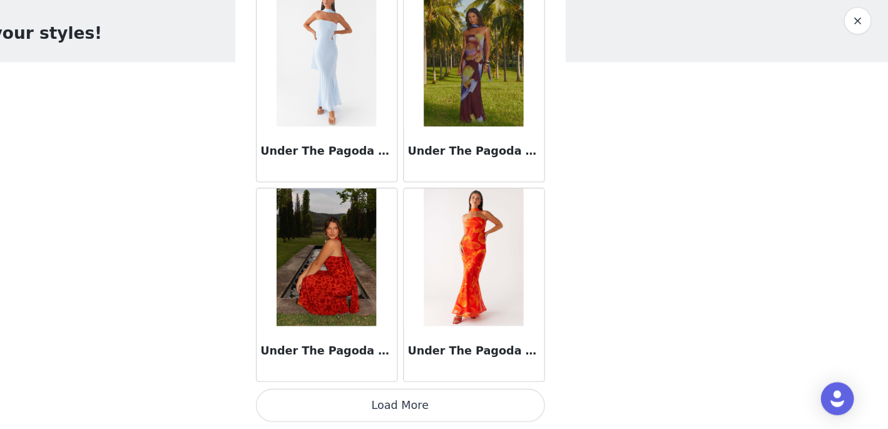
click at [460, 409] on button "Load More" at bounding box center [444, 407] width 263 height 30
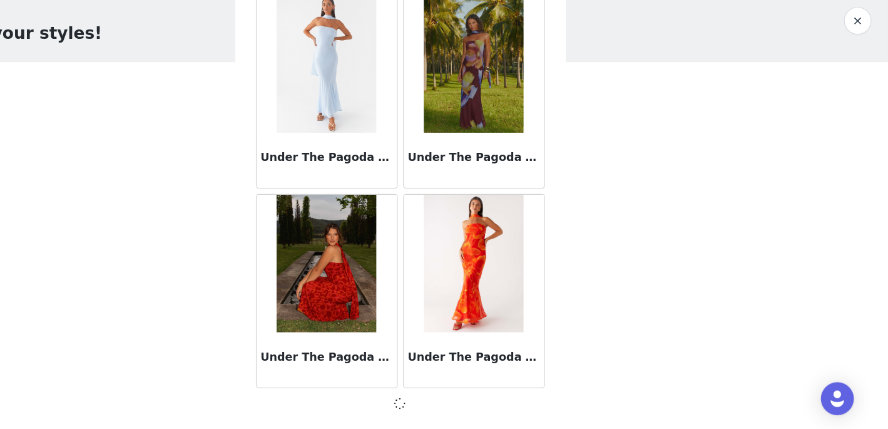
scroll to position [54091, 0]
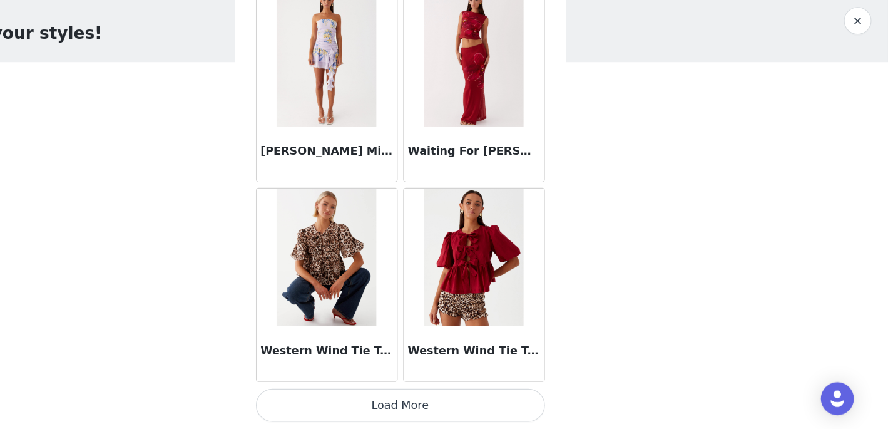
click at [465, 417] on button "Load More" at bounding box center [444, 407] width 263 height 30
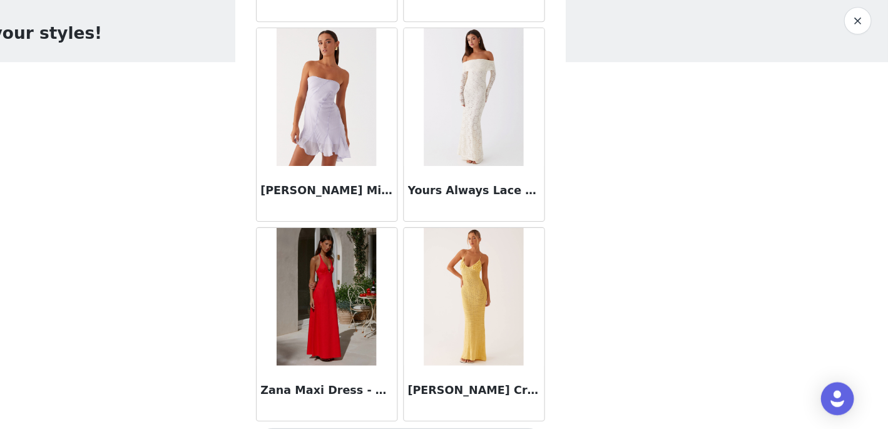
scroll to position [57725, 0]
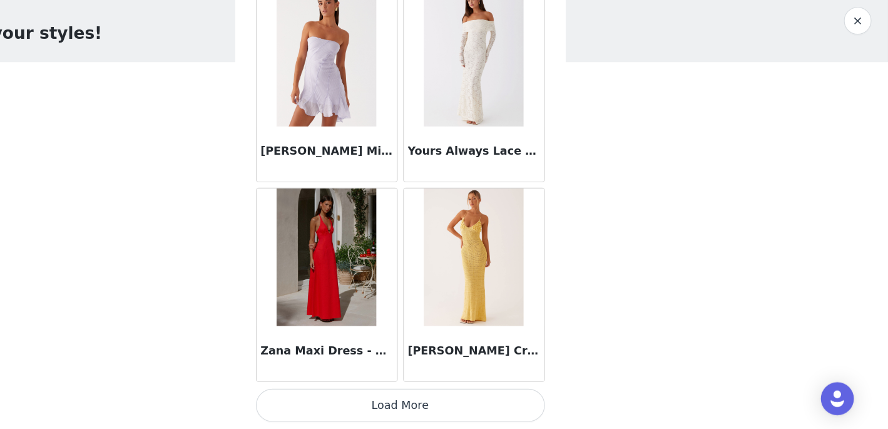
click at [445, 412] on button "Load More" at bounding box center [444, 407] width 263 height 30
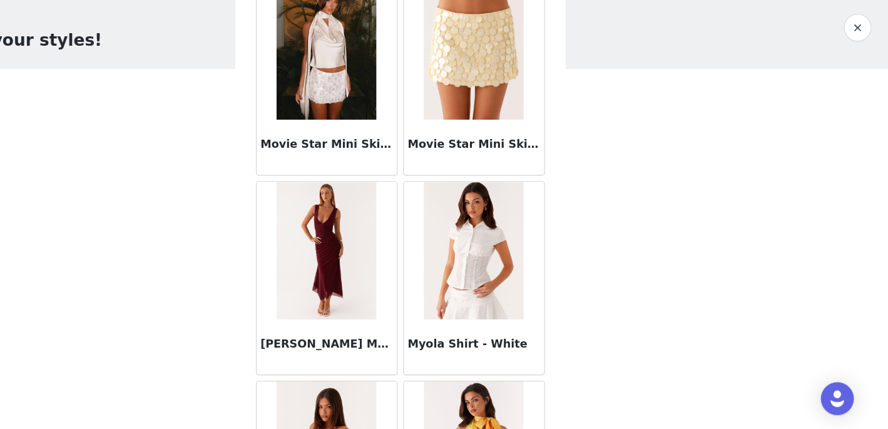
scroll to position [39043, 0]
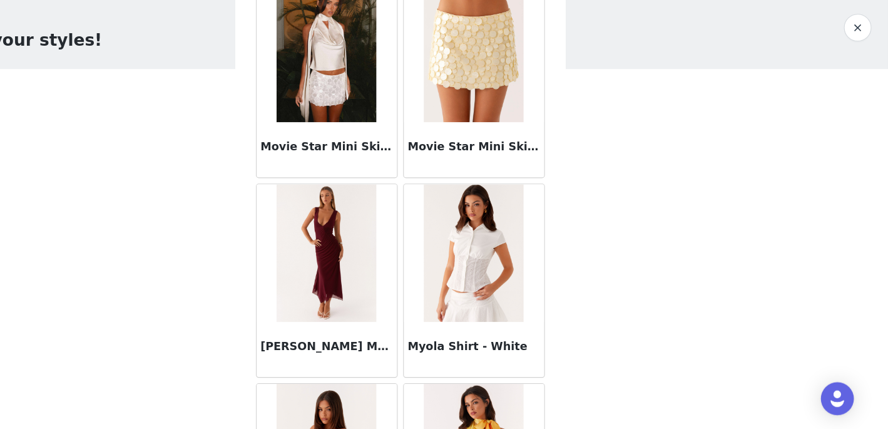
click at [503, 321] on img at bounding box center [510, 268] width 91 height 125
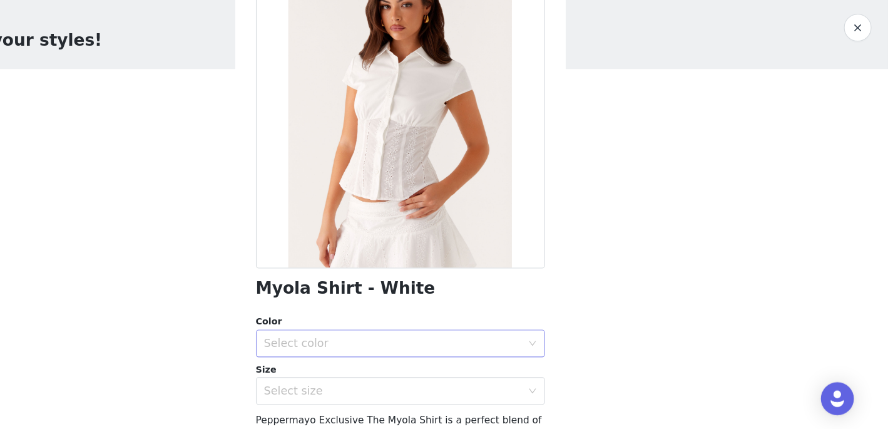
scroll to position [66, 0]
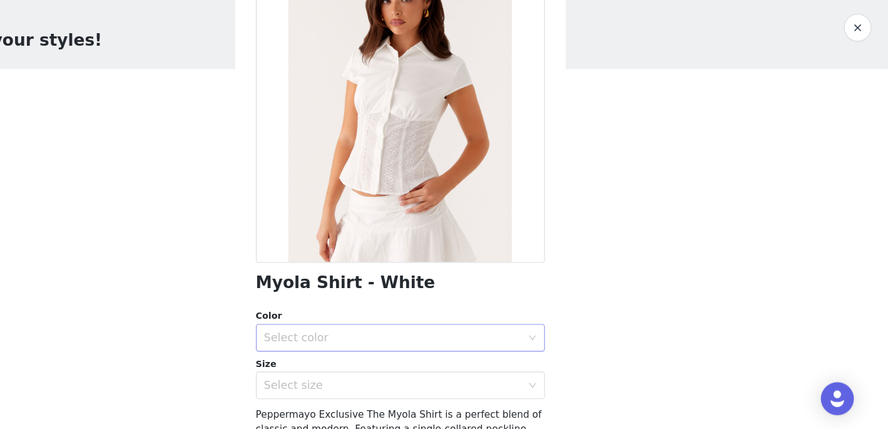
click at [422, 351] on div "Select color" at bounding box center [437, 346] width 234 height 13
click at [407, 371] on li "White" at bounding box center [444, 373] width 263 height 20
click at [407, 387] on div "Select size" at bounding box center [437, 389] width 234 height 13
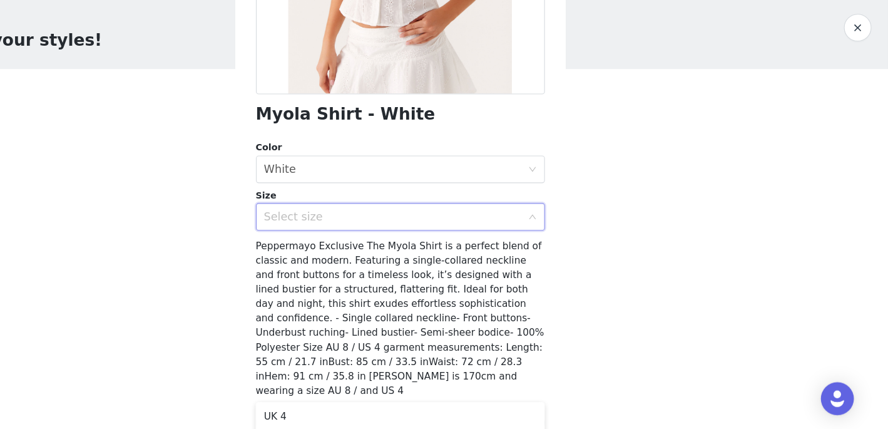
scroll to position [231, 0]
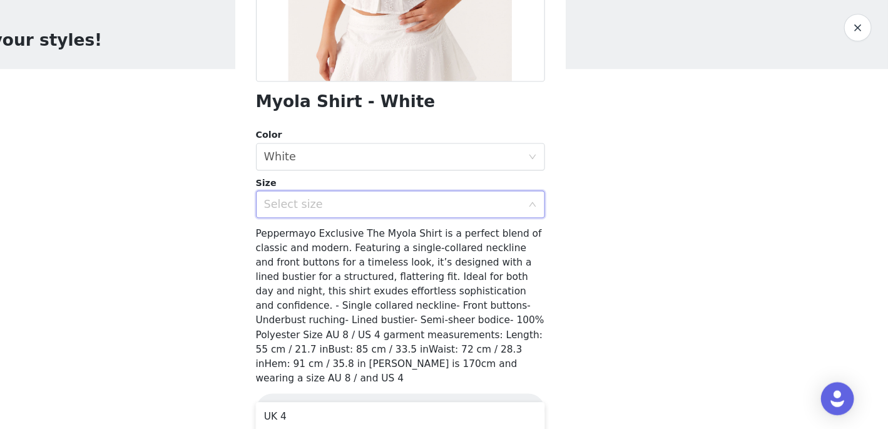
click at [554, 225] on div "Select size" at bounding box center [440, 225] width 240 height 24
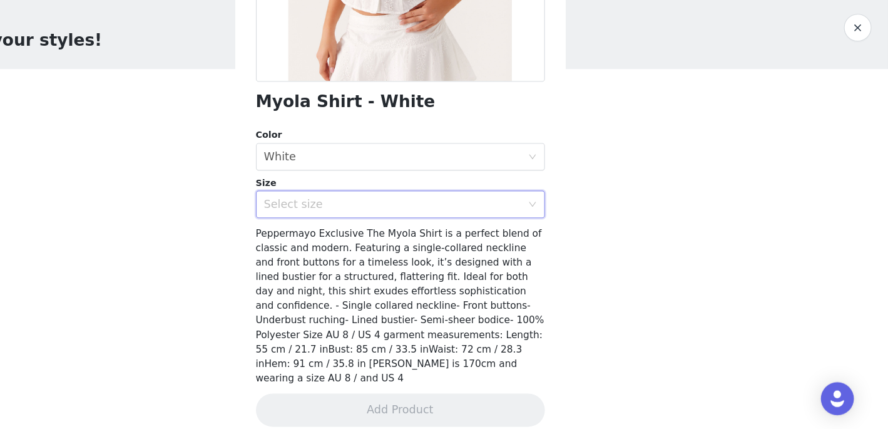
click at [562, 222] on icon "icon: down" at bounding box center [565, 225] width 8 height 8
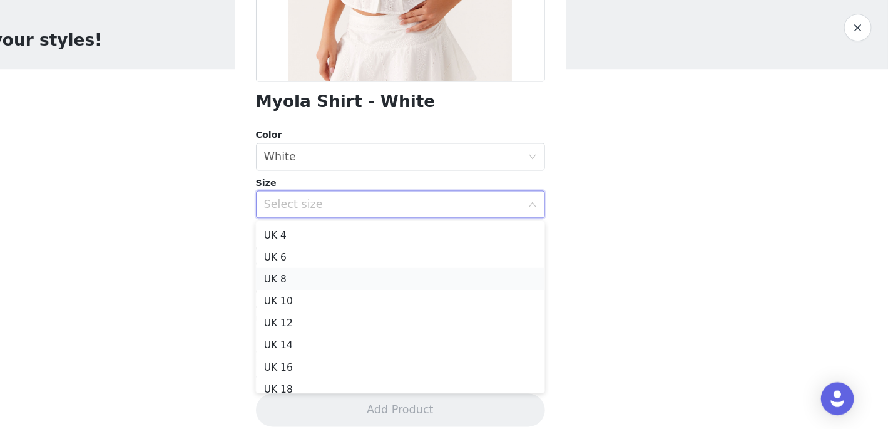
click at [396, 286] on li "UK 8" at bounding box center [444, 292] width 263 height 20
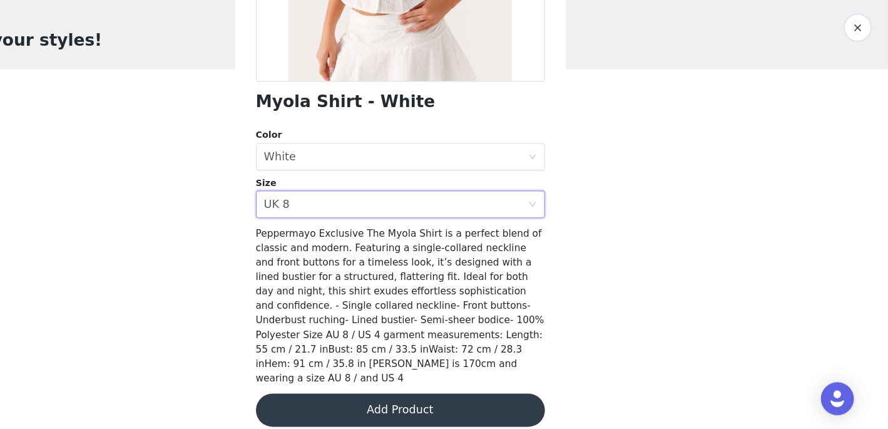
click at [442, 397] on button "Add Product" at bounding box center [444, 412] width 263 height 30
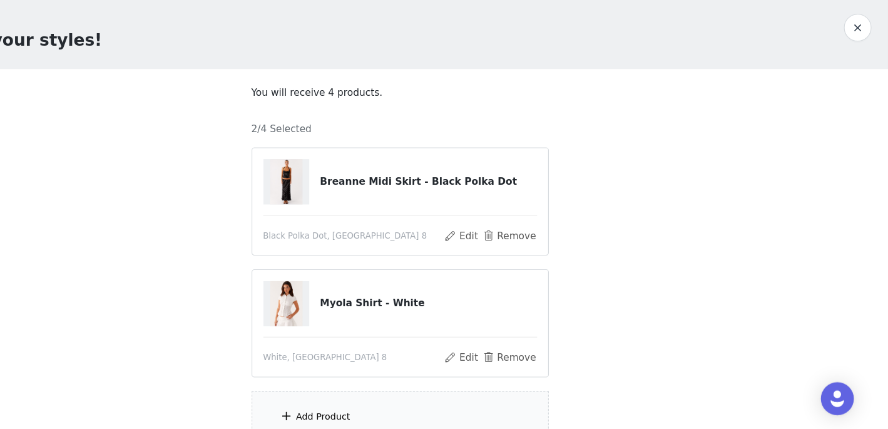
click at [442, 397] on div "Add Product" at bounding box center [444, 417] width 270 height 47
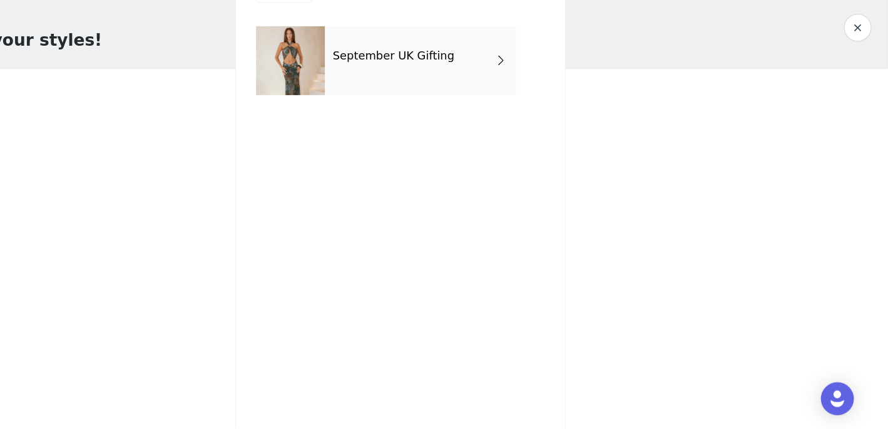
click at [414, 110] on div "September UK Gifting" at bounding box center [462, 94] width 174 height 63
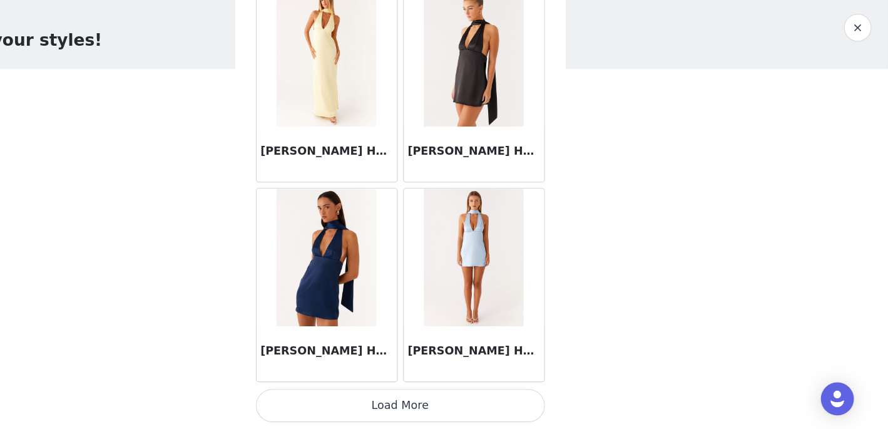
scroll to position [117, 0]
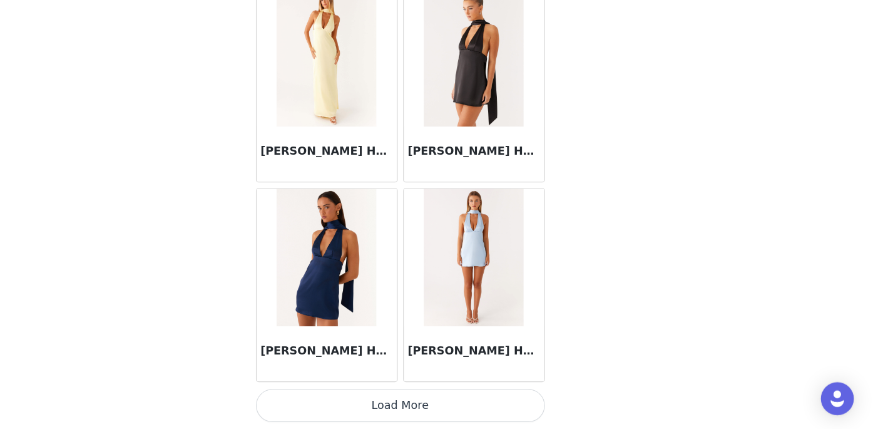
click at [417, 402] on button "Load More" at bounding box center [444, 407] width 263 height 30
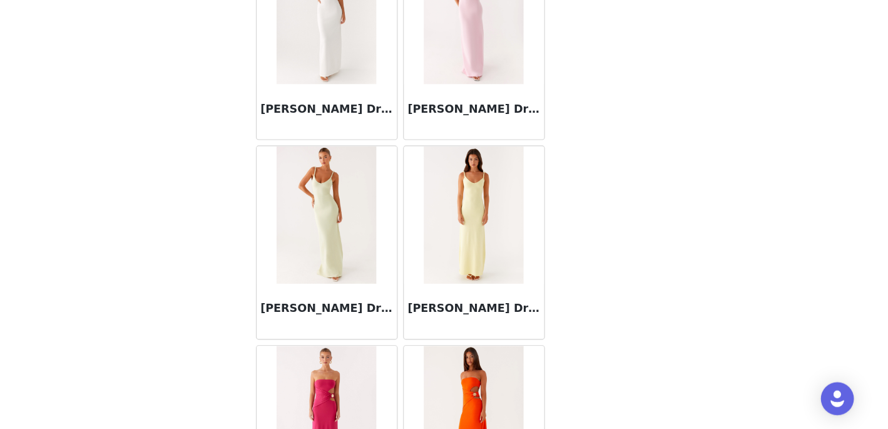
scroll to position [3300, 0]
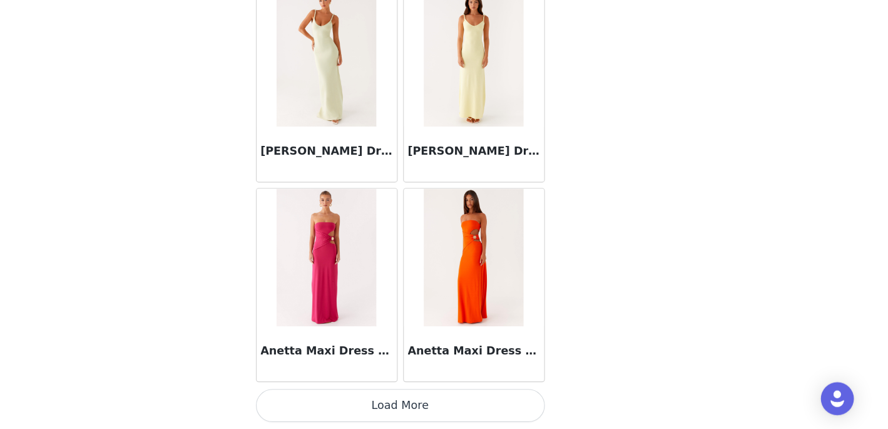
click at [454, 412] on button "Load More" at bounding box center [444, 407] width 263 height 30
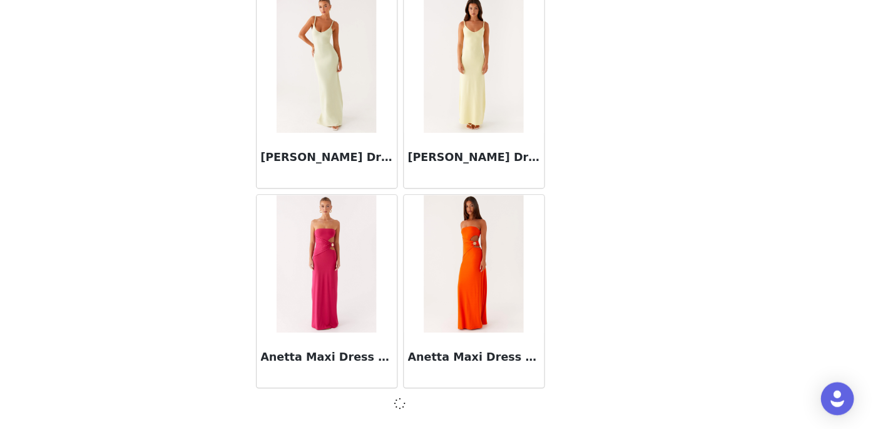
scroll to position [3294, 0]
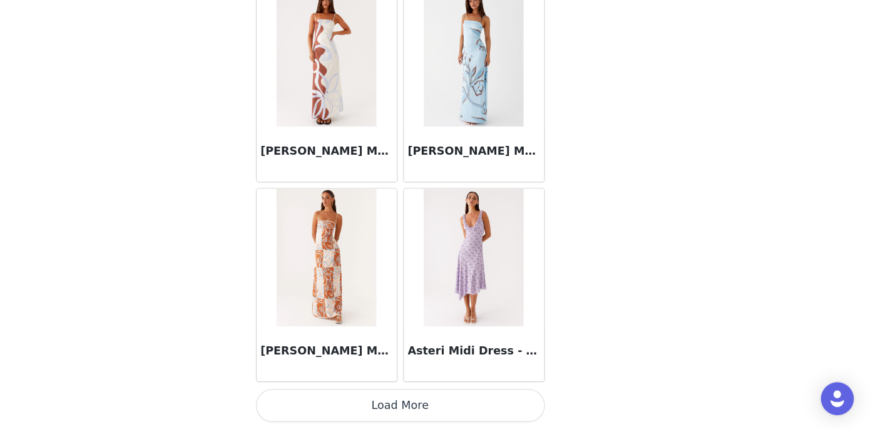
click at [471, 410] on button "Load More" at bounding box center [444, 407] width 263 height 30
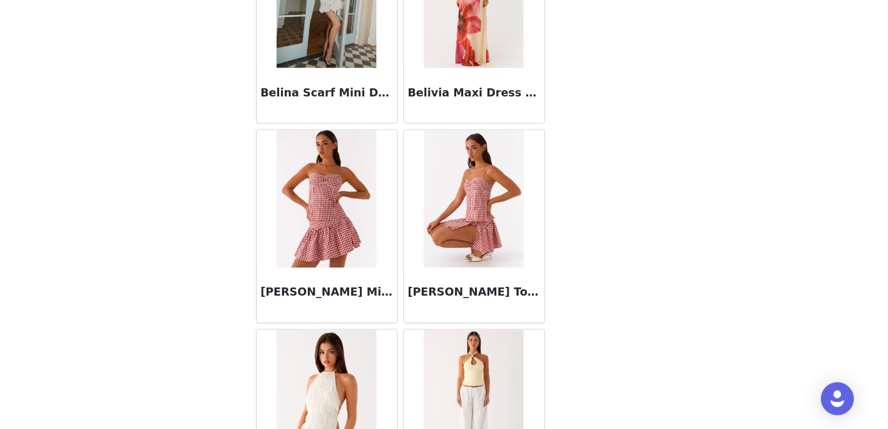
scroll to position [6928, 0]
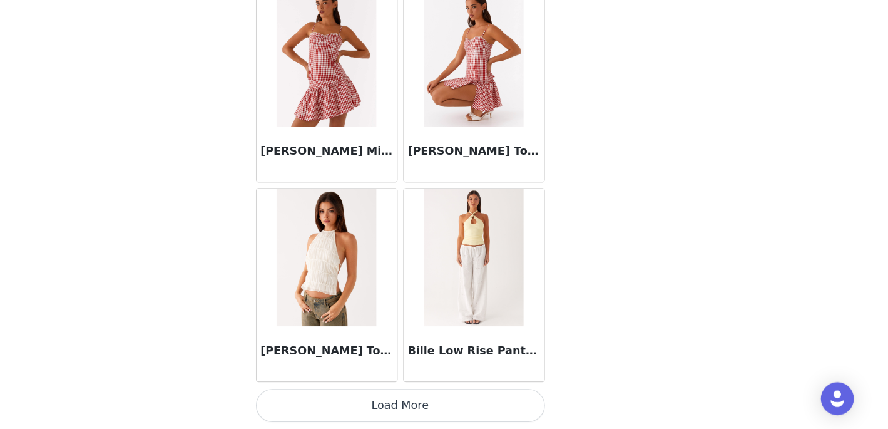
click at [471, 410] on button "Load More" at bounding box center [444, 407] width 263 height 30
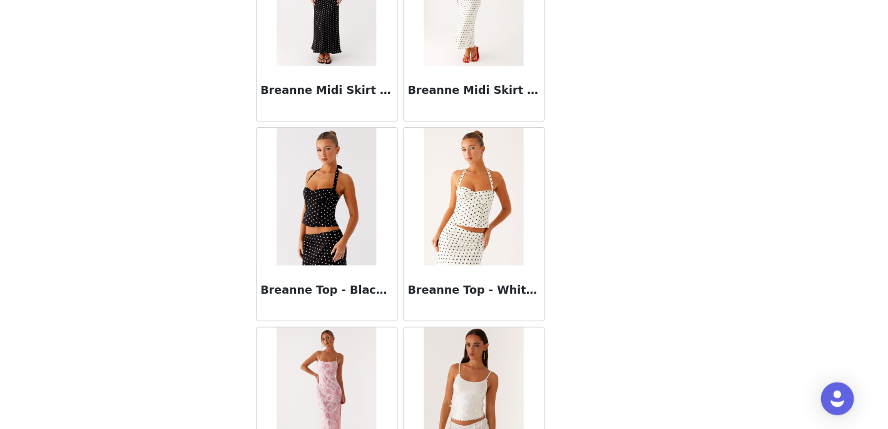
scroll to position [8164, 0]
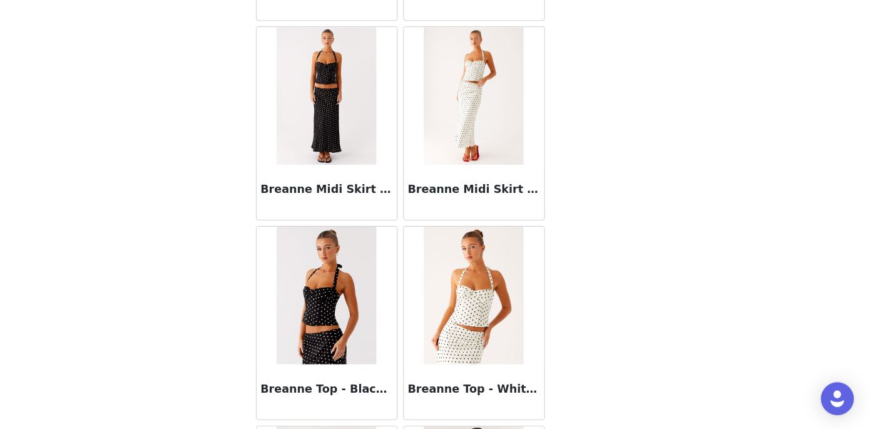
click at [398, 317] on img at bounding box center [377, 307] width 91 height 125
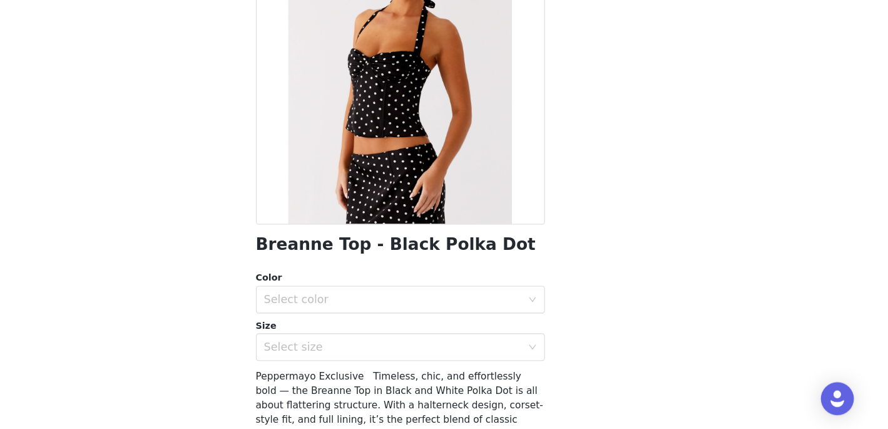
scroll to position [104, 0]
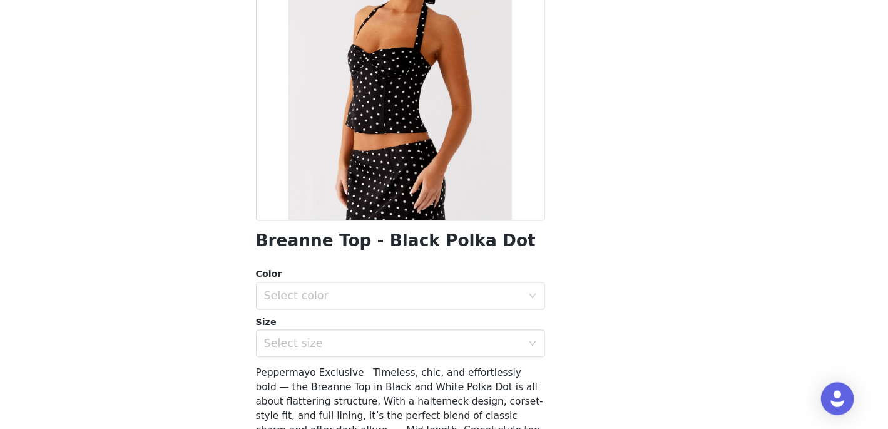
click at [438, 308] on div "Select color" at bounding box center [437, 308] width 234 height 13
click at [439, 329] on li "Black Polka Dot" at bounding box center [444, 335] width 263 height 20
click at [440, 348] on div "Select size" at bounding box center [437, 351] width 234 height 13
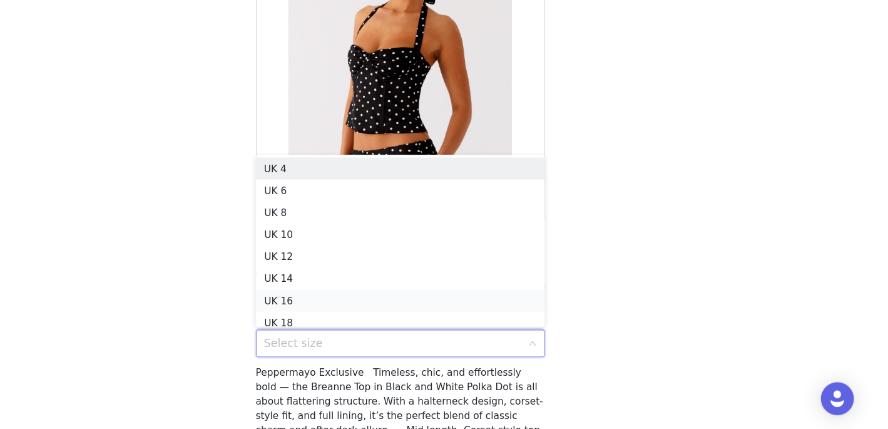
scroll to position [6, 0]
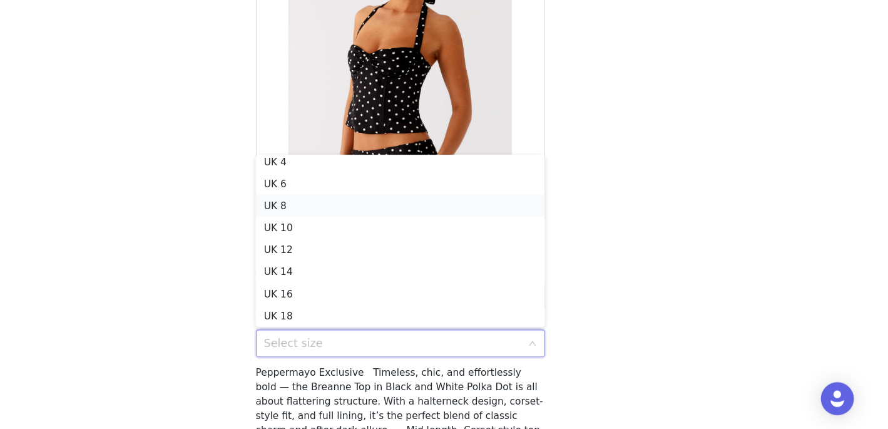
click at [428, 223] on li "UK 8" at bounding box center [444, 226] width 263 height 20
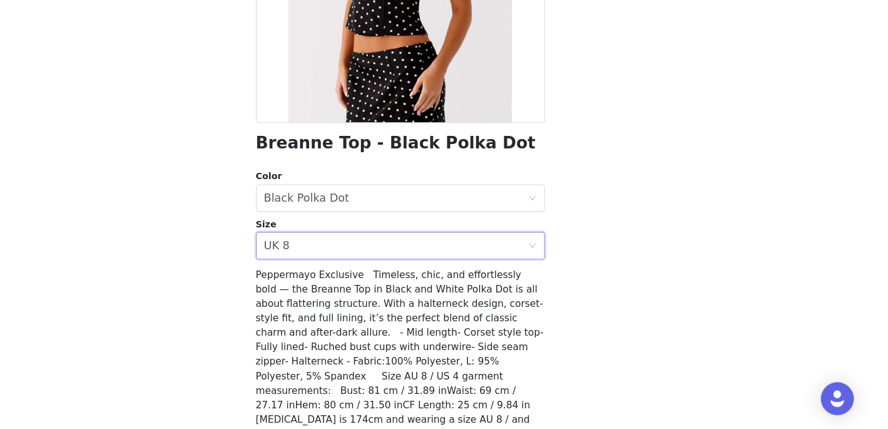
scroll to position [231, 0]
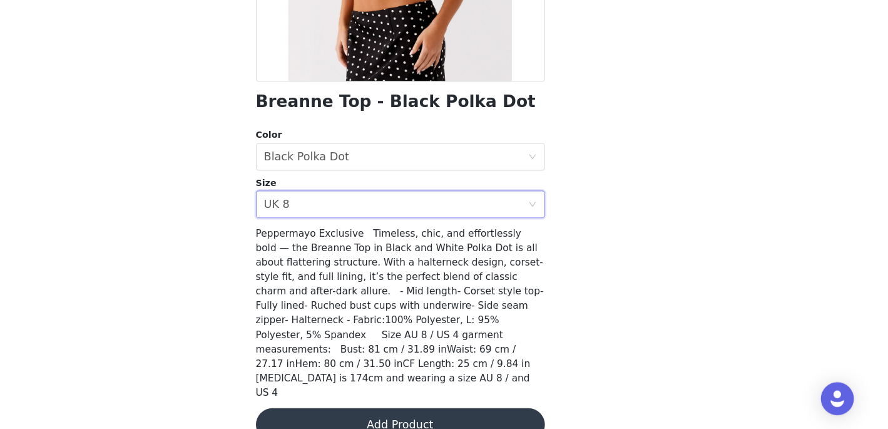
click at [447, 410] on button "Add Product" at bounding box center [444, 425] width 263 height 30
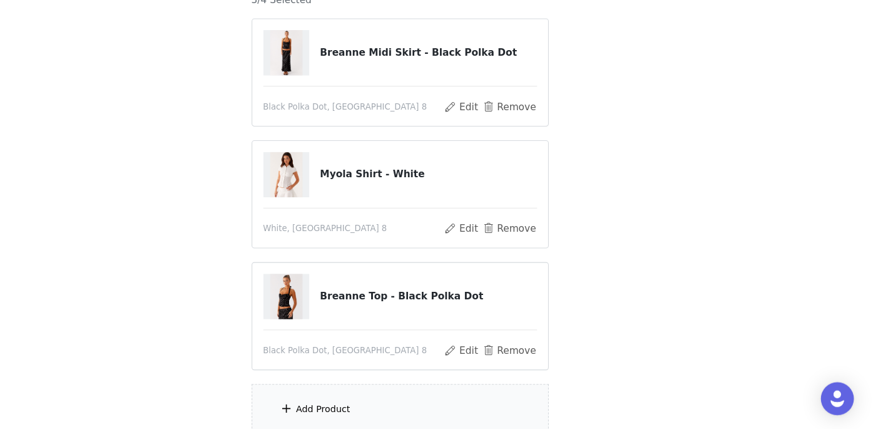
scroll to position [151, 0]
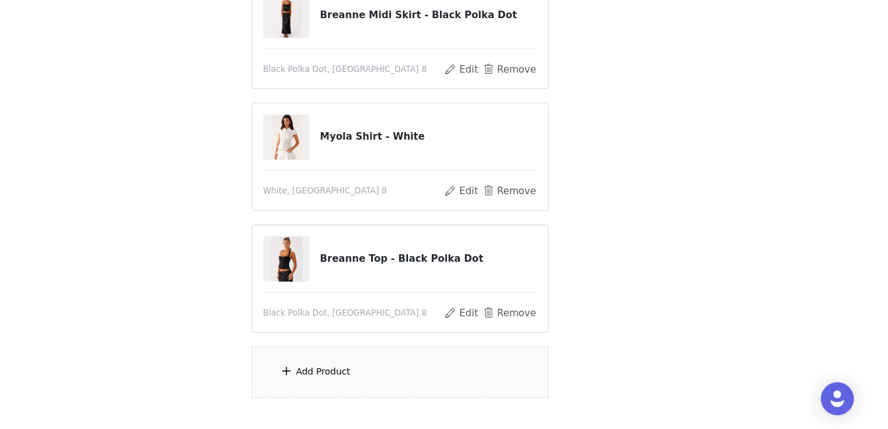
click at [444, 378] on div "Add Product" at bounding box center [444, 376] width 270 height 47
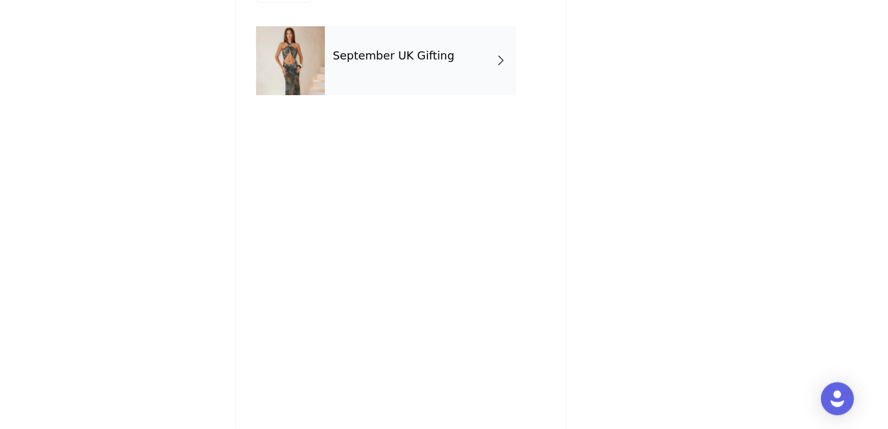
click at [449, 91] on h4 "September UK Gifting" at bounding box center [438, 89] width 111 height 11
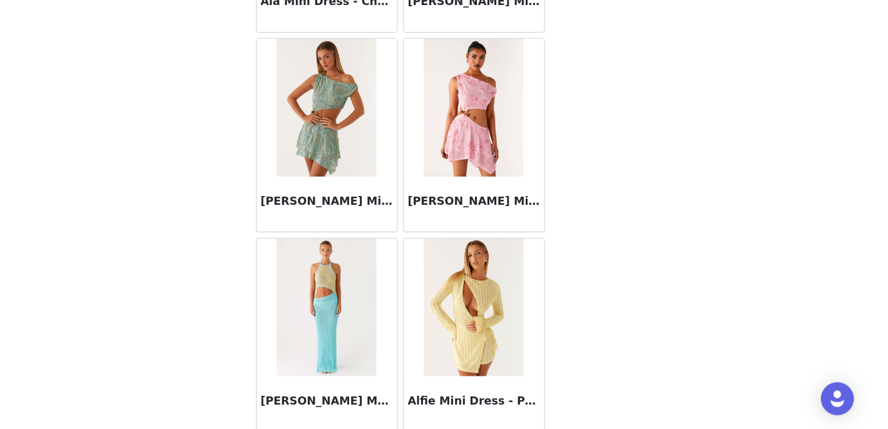
scroll to position [1486, 0]
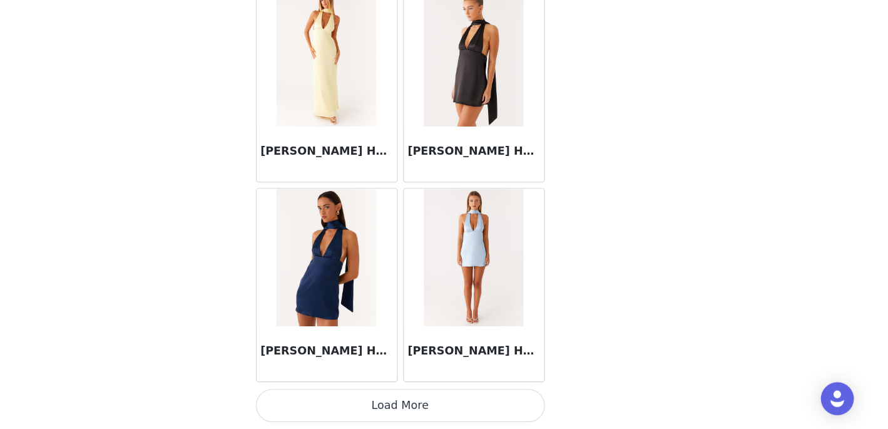
click at [439, 407] on button "Load More" at bounding box center [444, 407] width 263 height 30
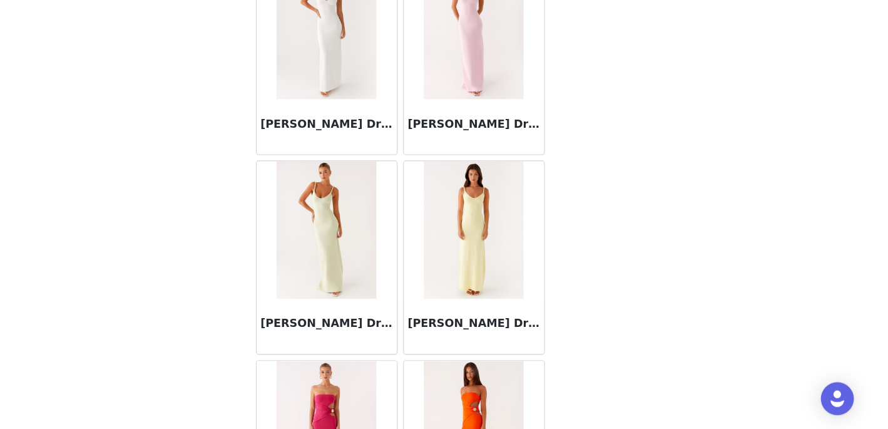
scroll to position [3300, 0]
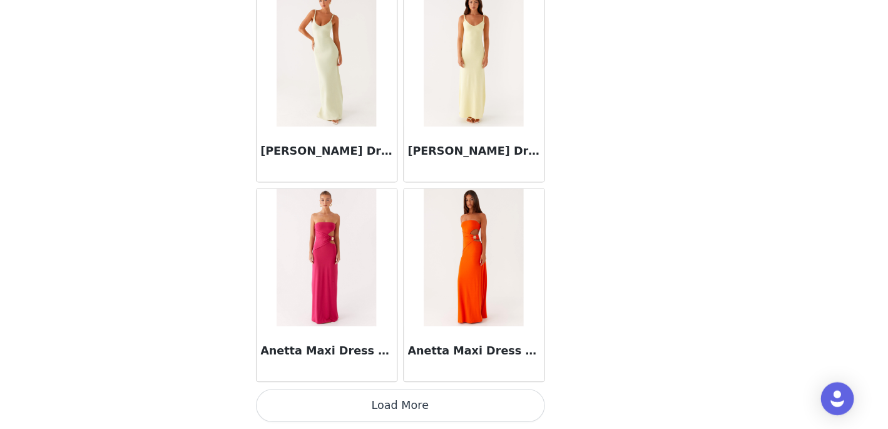
click at [439, 402] on button "Load More" at bounding box center [444, 407] width 263 height 30
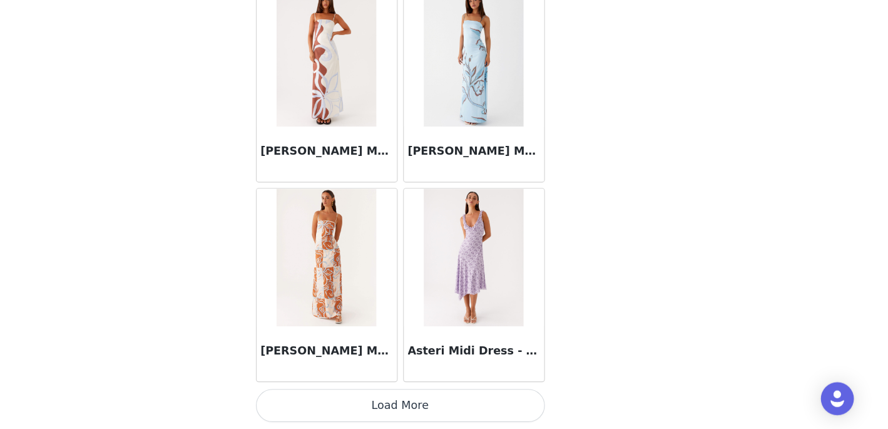
click at [431, 421] on button "Load More" at bounding box center [444, 407] width 263 height 30
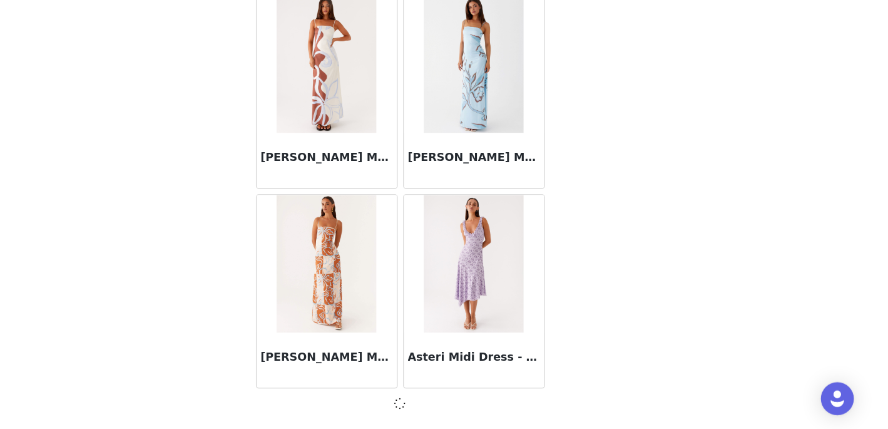
scroll to position [5108, 0]
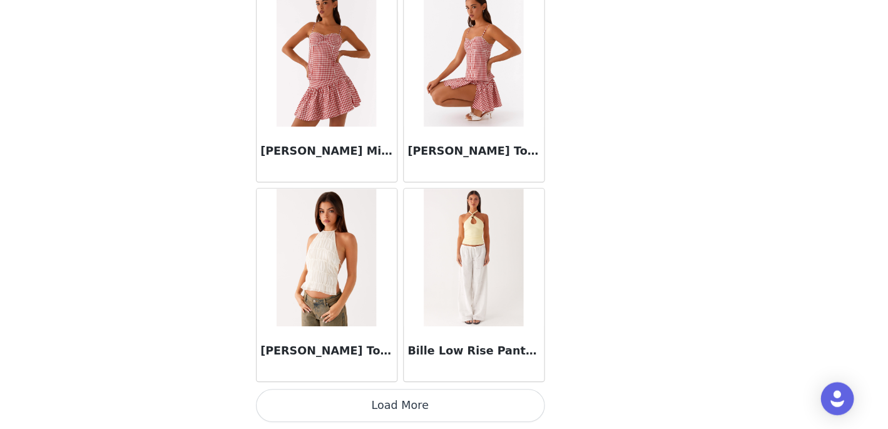
click at [434, 407] on button "Load More" at bounding box center [444, 407] width 263 height 30
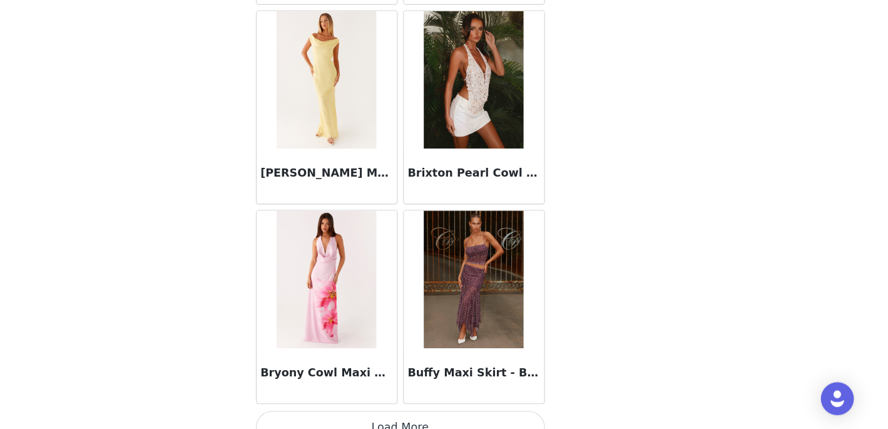
scroll to position [8742, 0]
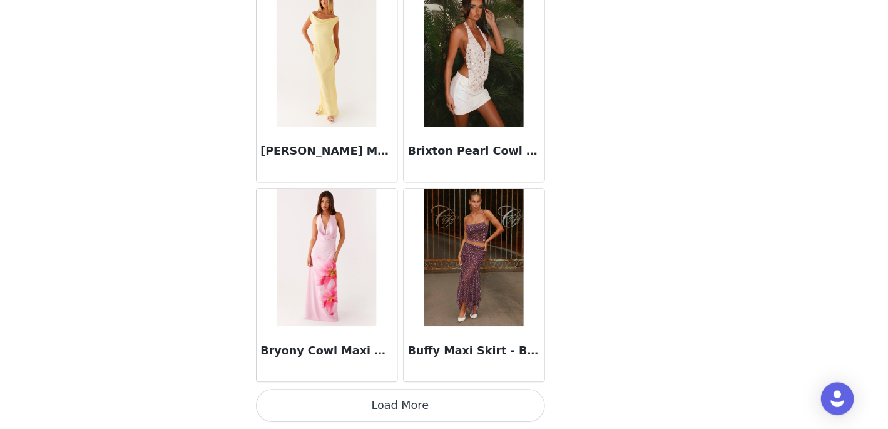
click at [436, 412] on button "Load More" at bounding box center [444, 407] width 263 height 30
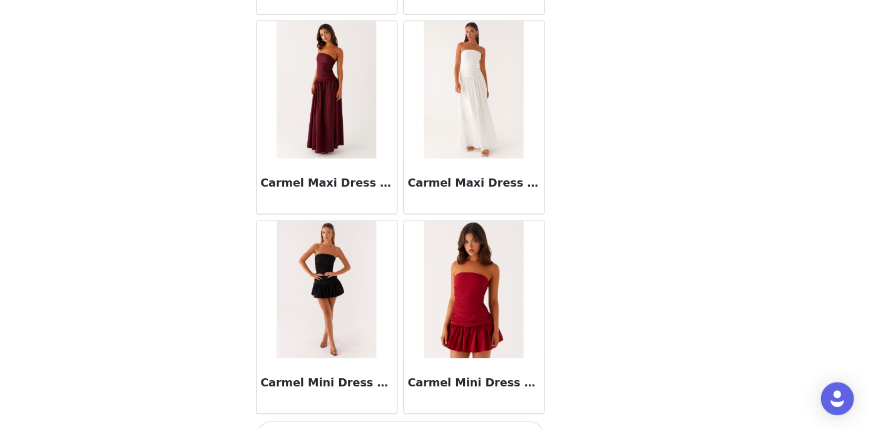
scroll to position [10557, 0]
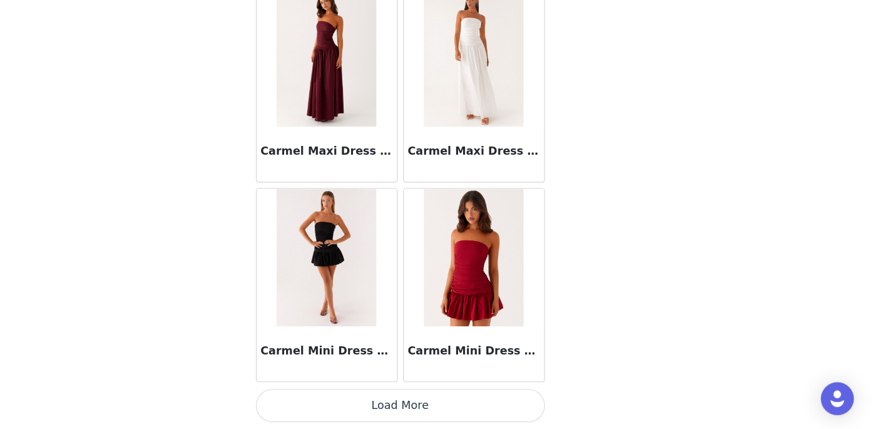
click at [477, 406] on button "Load More" at bounding box center [444, 407] width 263 height 30
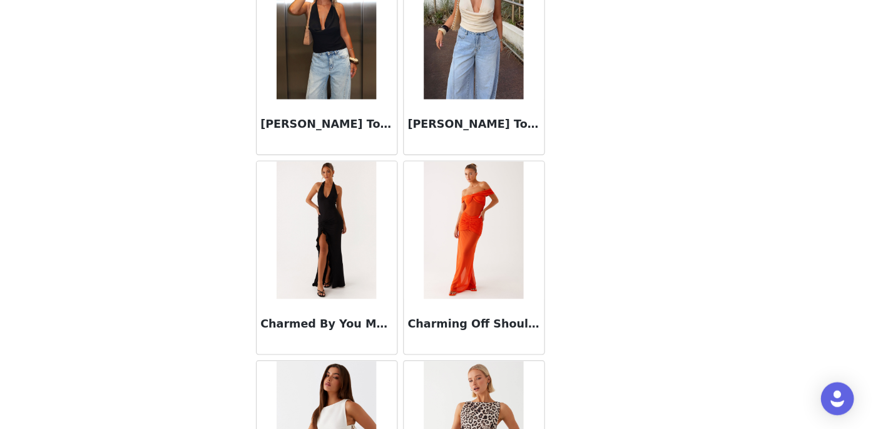
scroll to position [12371, 0]
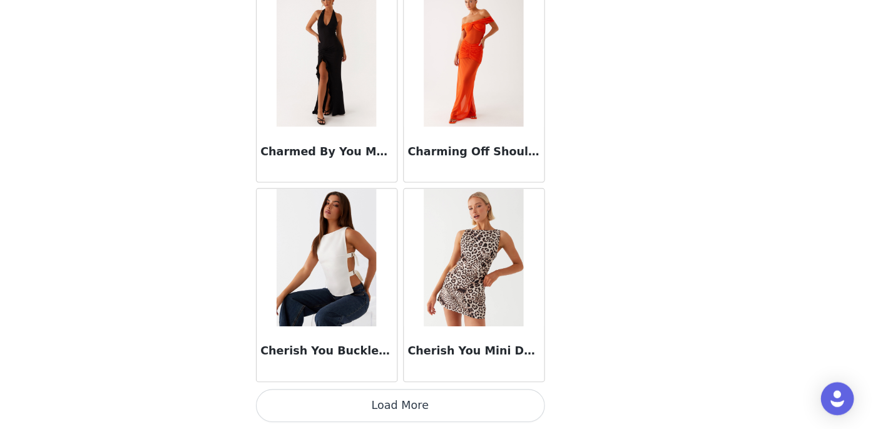
click at [461, 392] on button "Load More" at bounding box center [444, 407] width 263 height 30
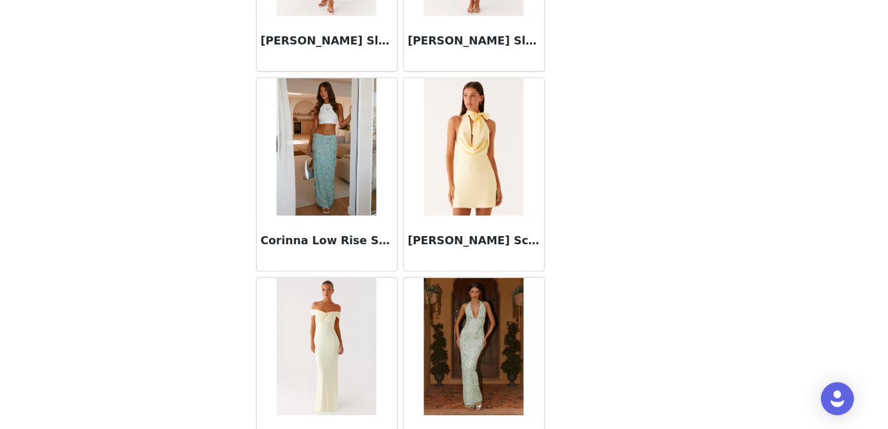
scroll to position [14185, 0]
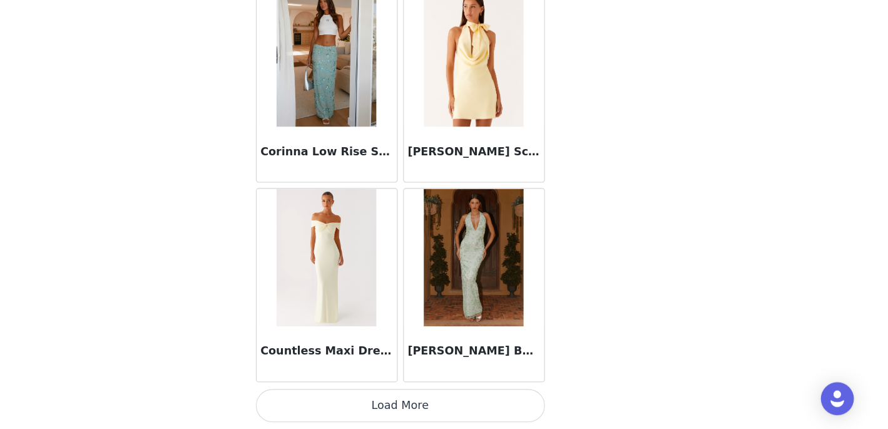
click at [457, 409] on button "Load More" at bounding box center [444, 407] width 263 height 30
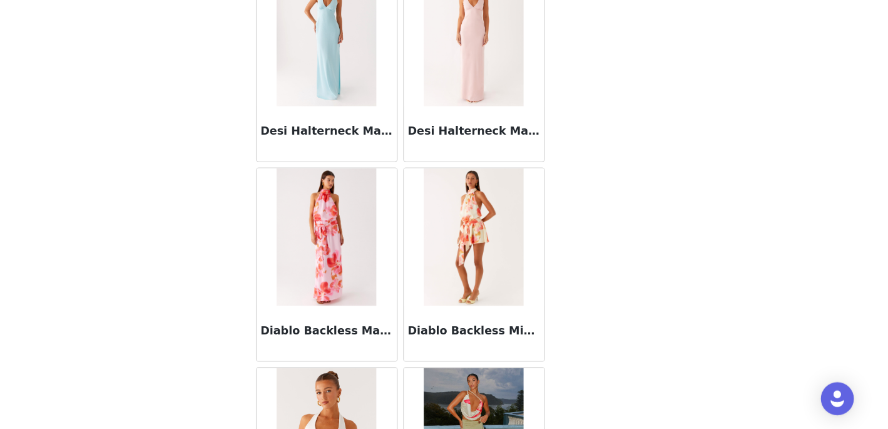
scroll to position [15999, 0]
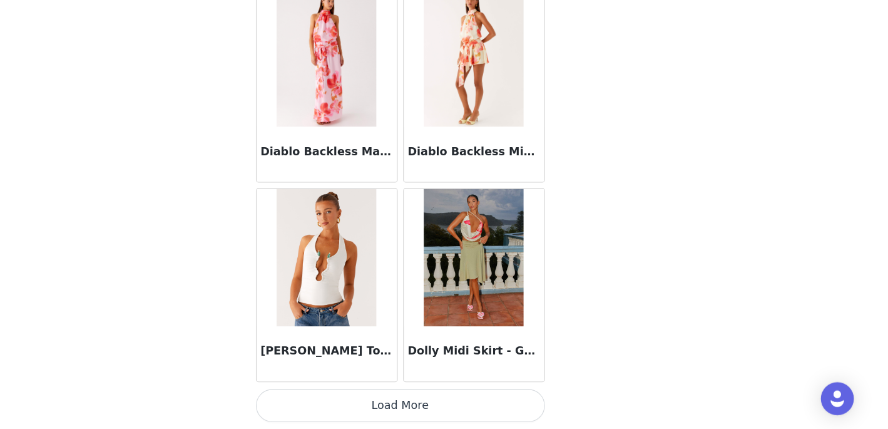
click at [467, 412] on button "Load More" at bounding box center [444, 407] width 263 height 30
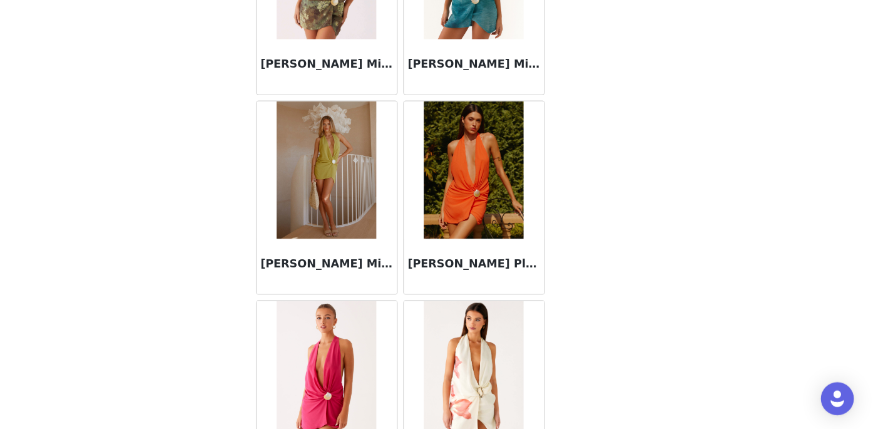
scroll to position [17813, 0]
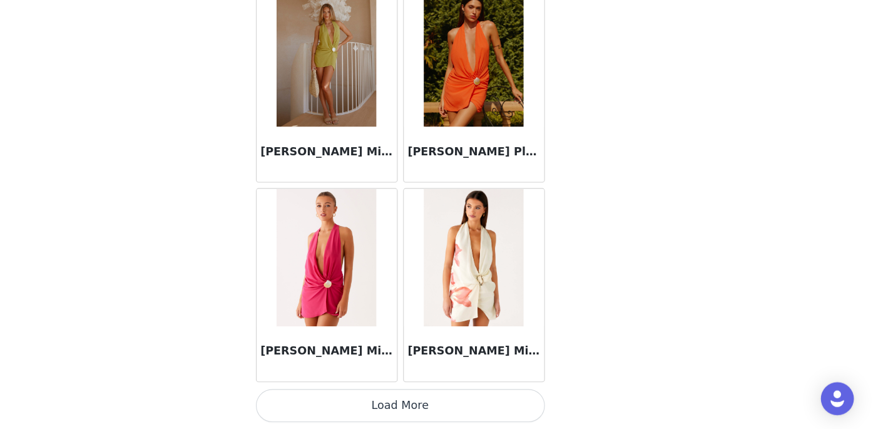
click at [470, 399] on button "Load More" at bounding box center [444, 407] width 263 height 30
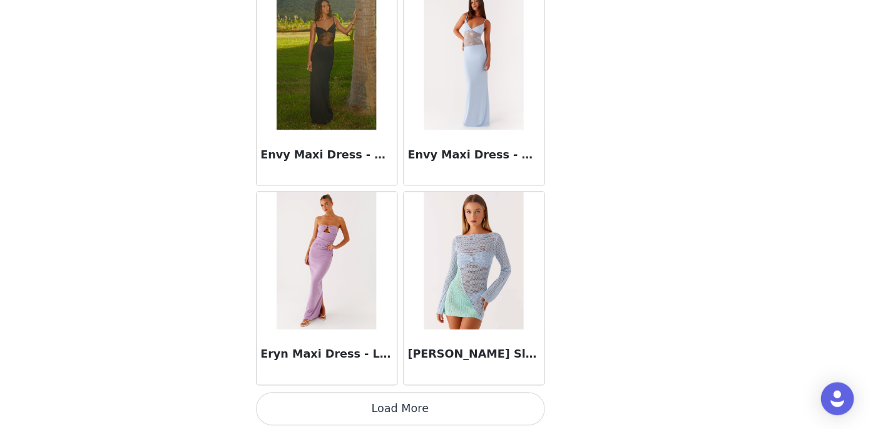
scroll to position [19628, 0]
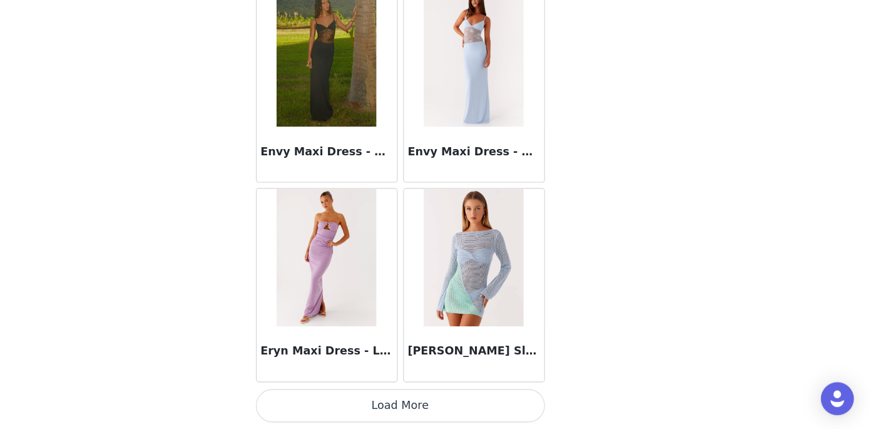
click at [475, 407] on button "Load More" at bounding box center [444, 407] width 263 height 30
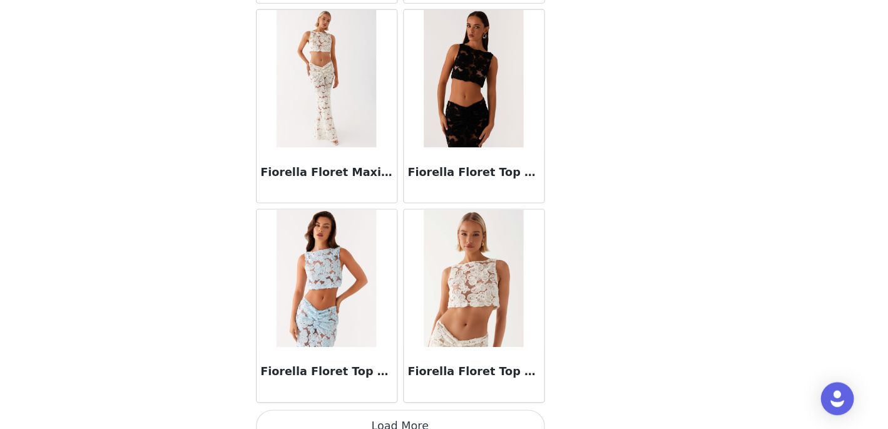
scroll to position [21442, 0]
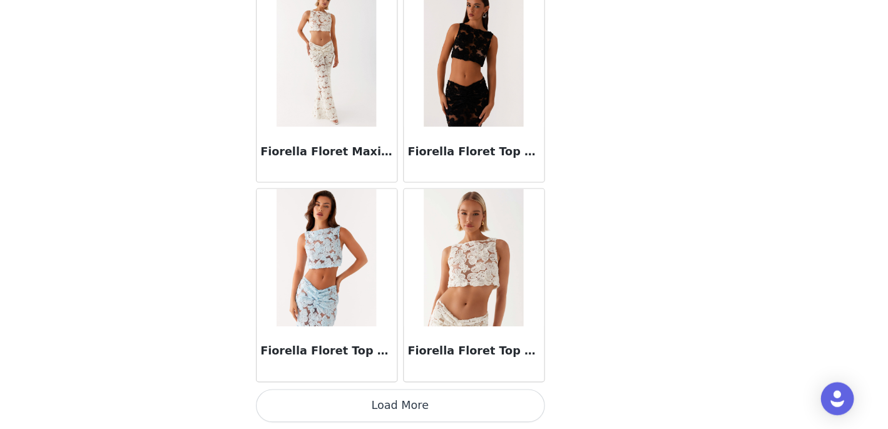
click at [471, 406] on button "Load More" at bounding box center [444, 407] width 263 height 30
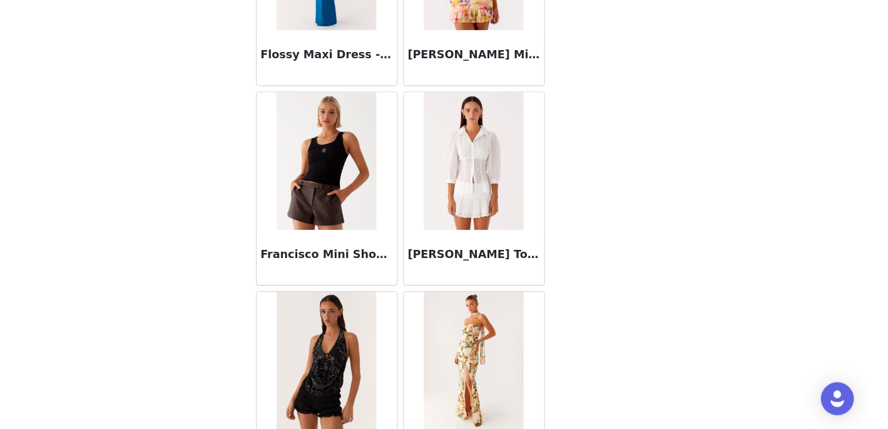
scroll to position [22623, 0]
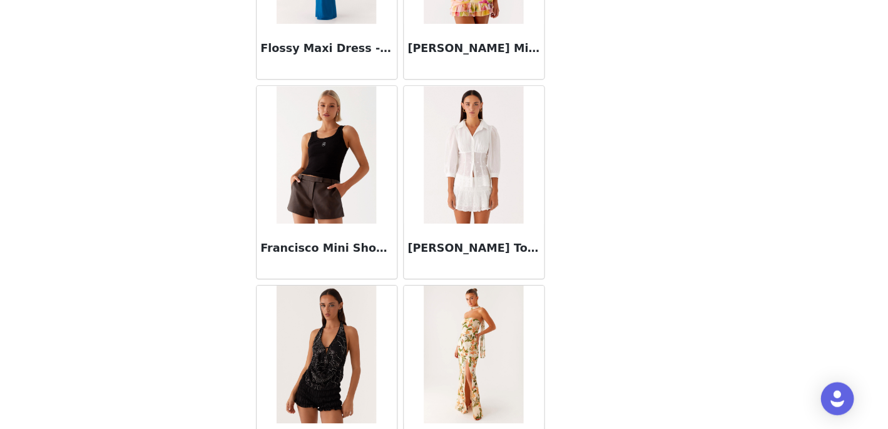
click at [395, 253] on div "Francisco Mini Shorts - Brown" at bounding box center [377, 267] width 128 height 50
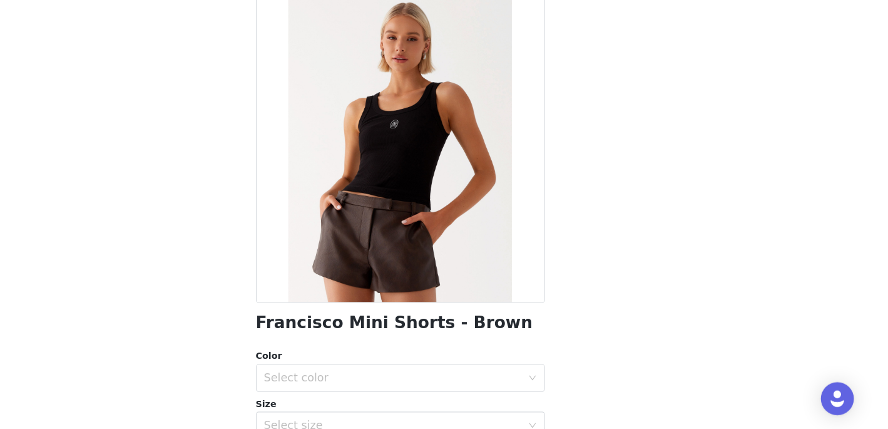
scroll to position [30, 0]
click at [439, 390] on div "Select color" at bounding box center [440, 382] width 240 height 24
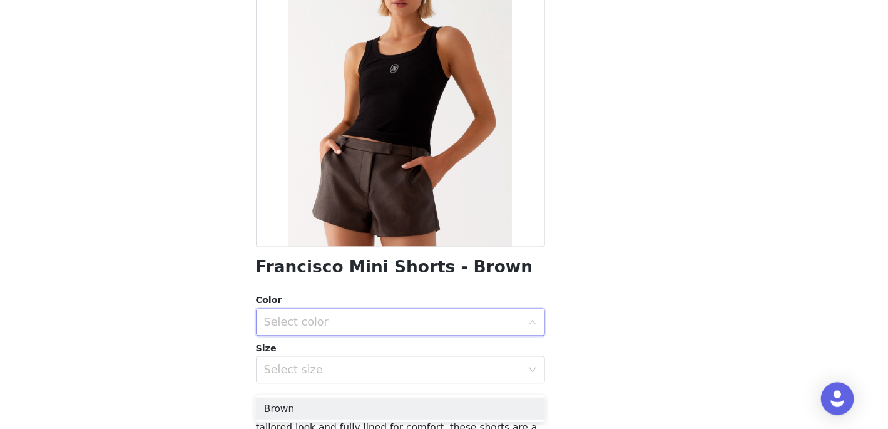
scroll to position [93, 0]
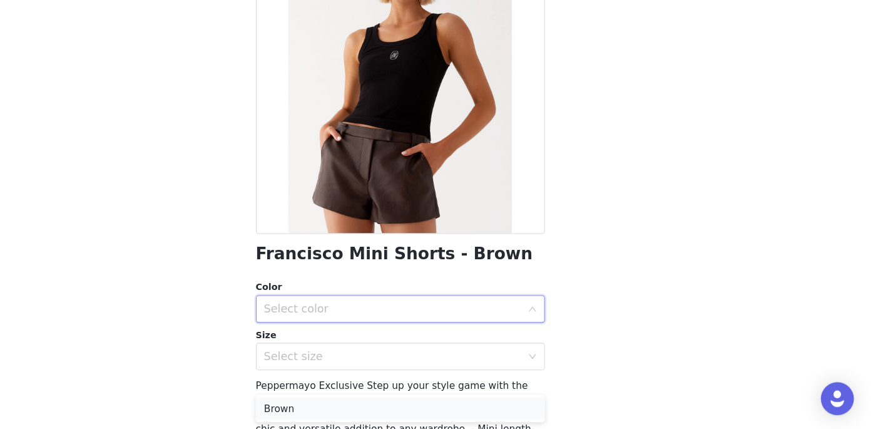
click at [439, 400] on li "Brown" at bounding box center [444, 410] width 263 height 20
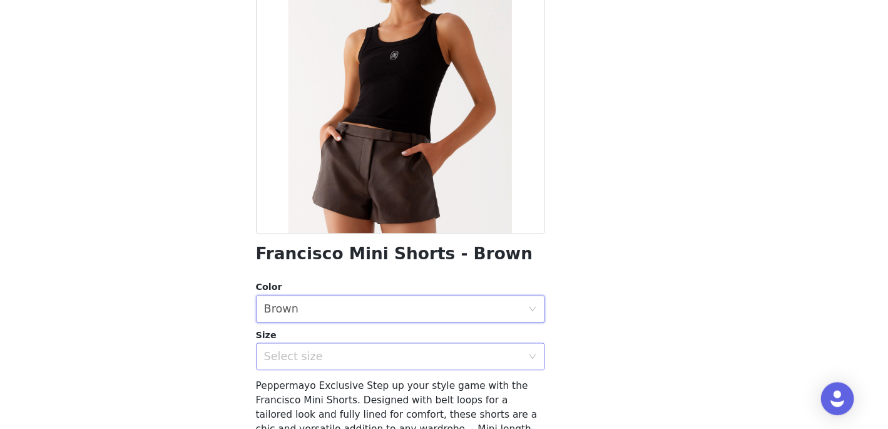
click at [442, 363] on div "Select size" at bounding box center [437, 363] width 234 height 13
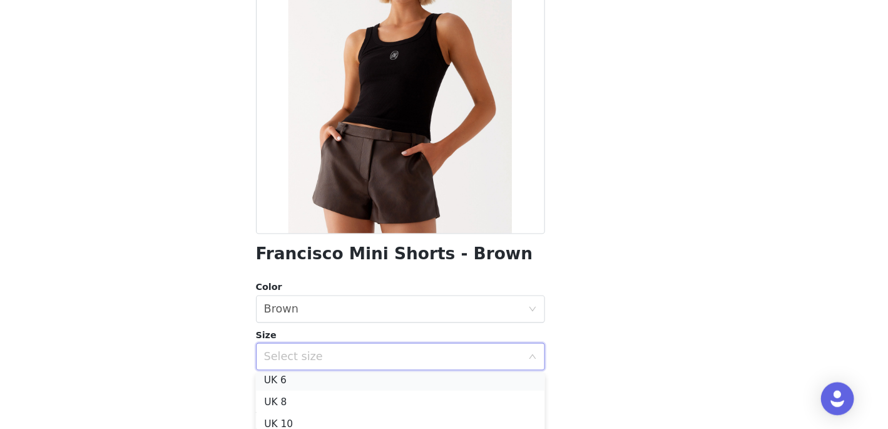
scroll to position [23, 0]
click at [440, 396] on li "UK 6" at bounding box center [444, 388] width 263 height 20
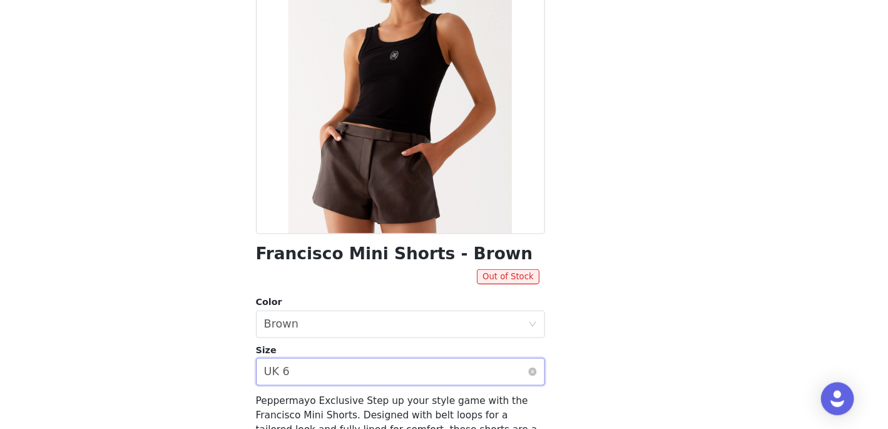
scroll to position [96, 0]
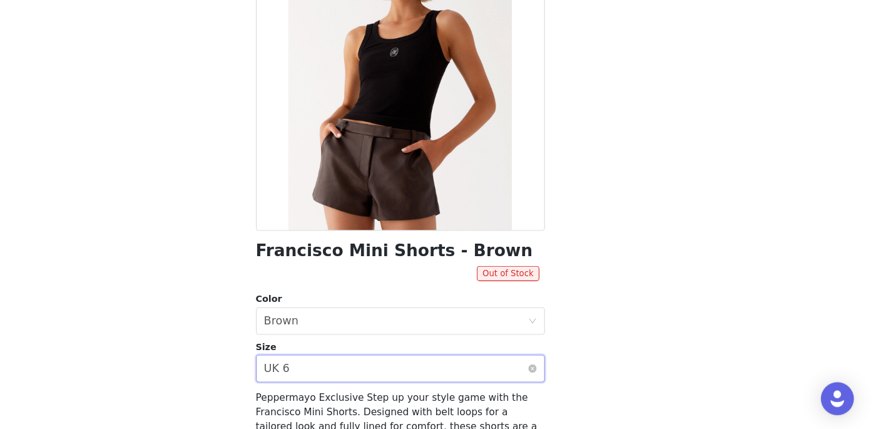
click at [437, 383] on div "Select size UK 6" at bounding box center [440, 374] width 240 height 24
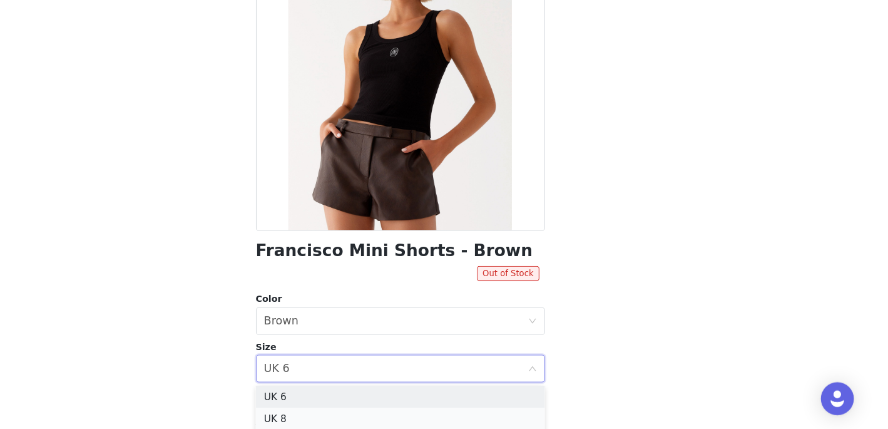
click at [437, 412] on li "UK 8" at bounding box center [444, 419] width 263 height 20
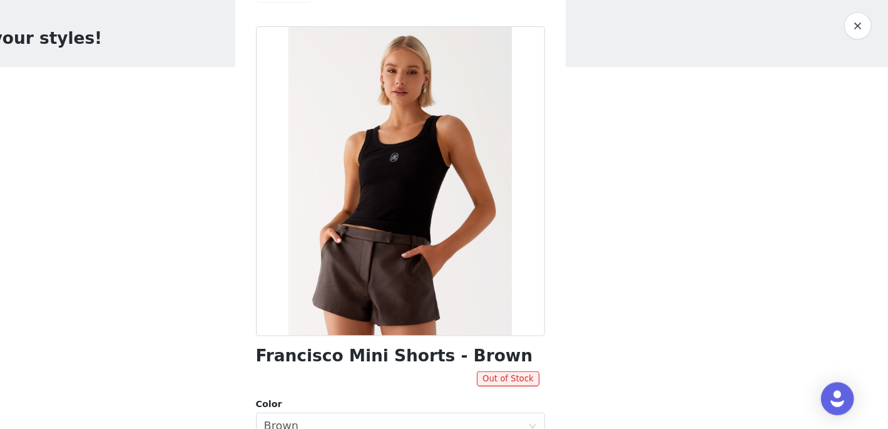
scroll to position [0, 0]
click at [861, 68] on button "button" at bounding box center [860, 63] width 25 height 25
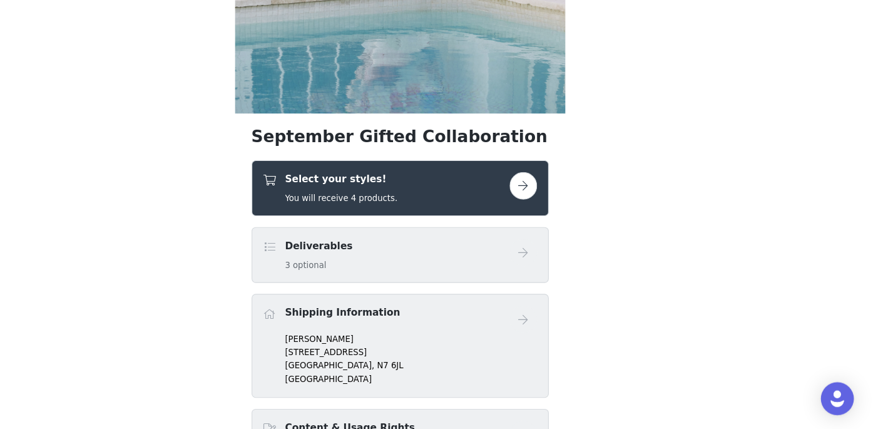
scroll to position [454, 0]
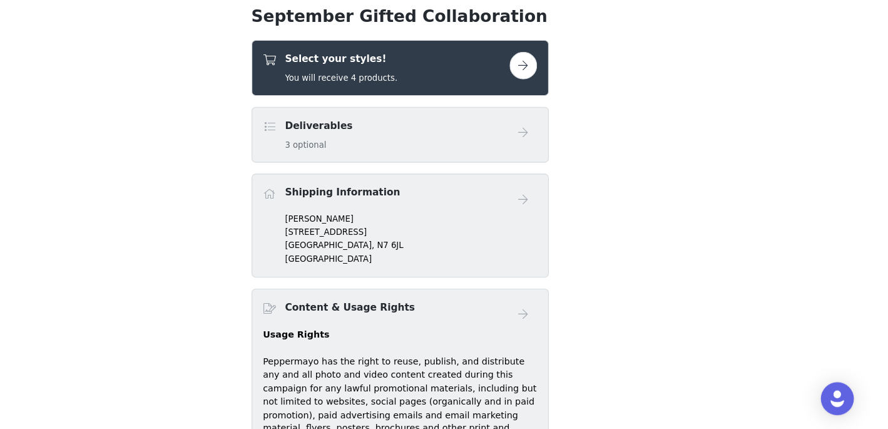
click at [514, 116] on div "Select your styles! You will receive 4 products." at bounding box center [444, 100] width 270 height 51
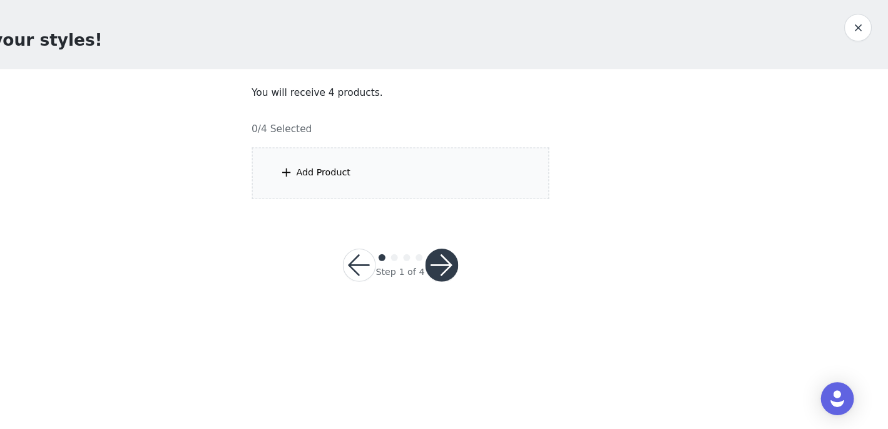
click at [497, 200] on div "Add Product" at bounding box center [444, 196] width 270 height 47
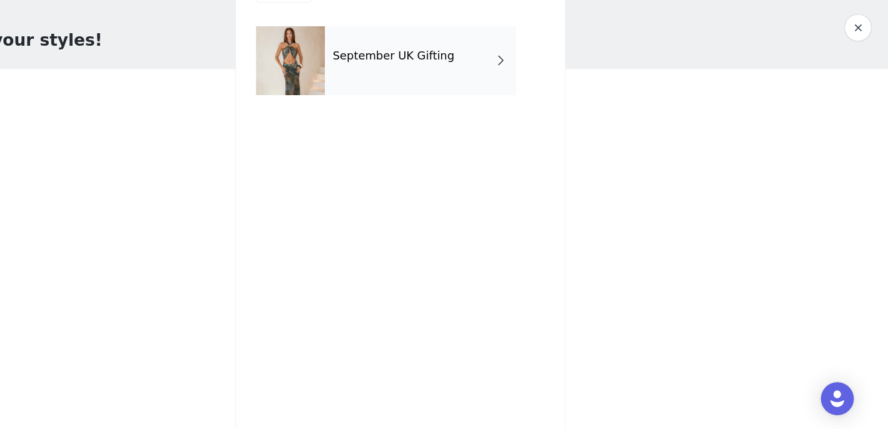
drag, startPoint x: 493, startPoint y: 79, endPoint x: 492, endPoint y: 86, distance: 7.6
click at [493, 79] on div "September UK Gifting" at bounding box center [462, 94] width 174 height 63
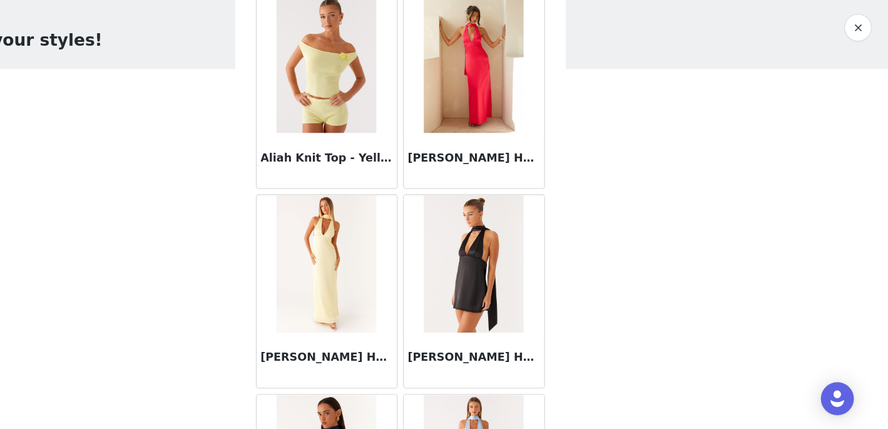
scroll to position [1486, 0]
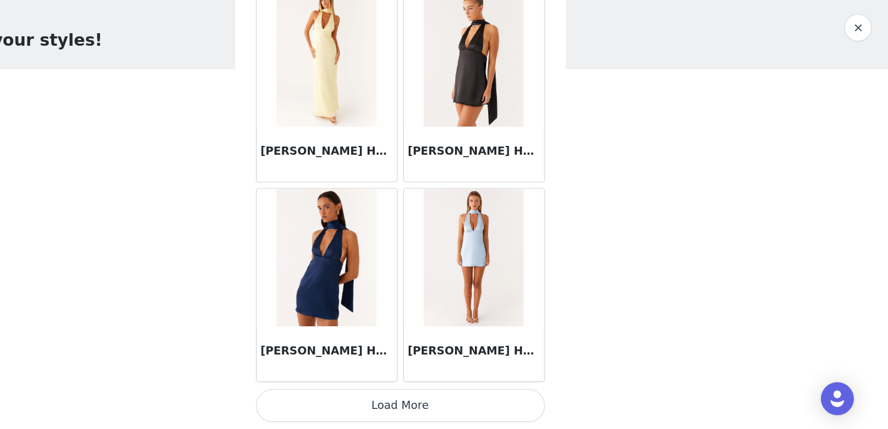
click at [455, 407] on button "Load More" at bounding box center [444, 407] width 263 height 30
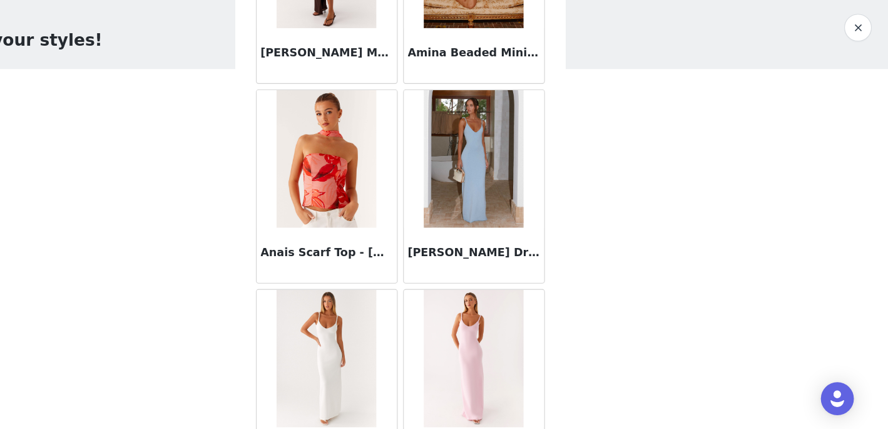
scroll to position [3300, 0]
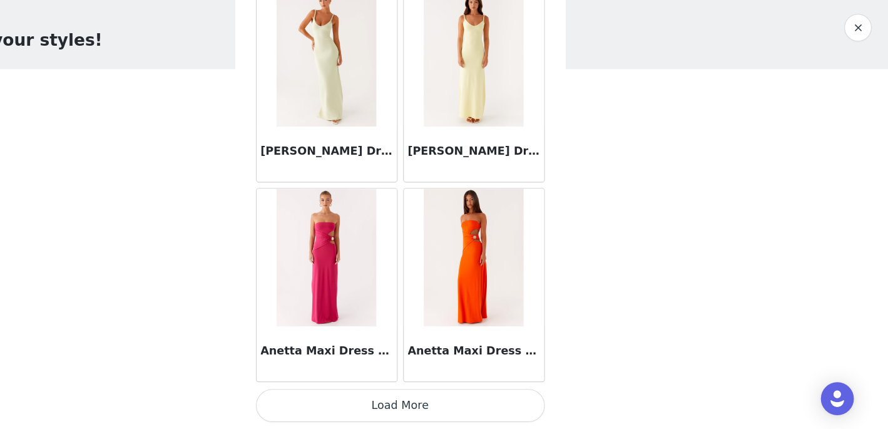
click at [448, 414] on button "Load More" at bounding box center [444, 407] width 263 height 30
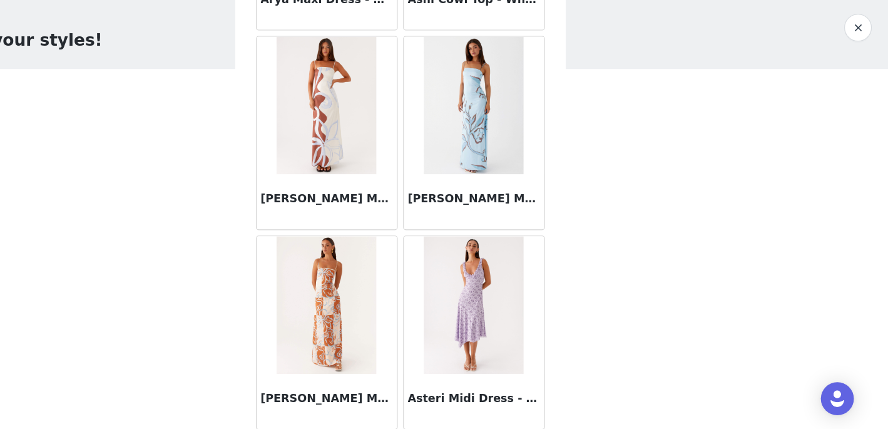
scroll to position [5114, 0]
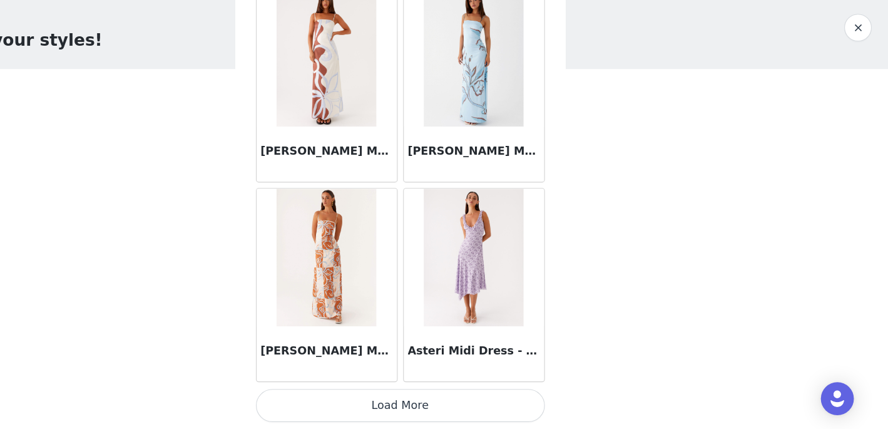
click at [437, 415] on button "Load More" at bounding box center [444, 407] width 263 height 30
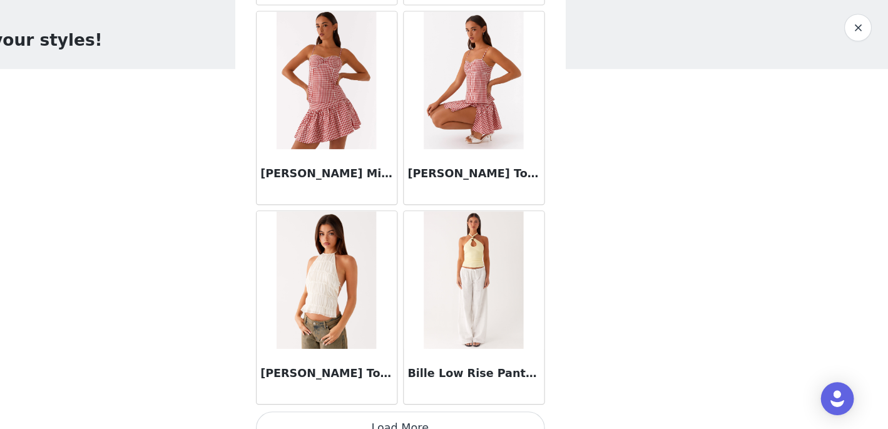
scroll to position [6928, 0]
